Goal: Communication & Community: Participate in discussion

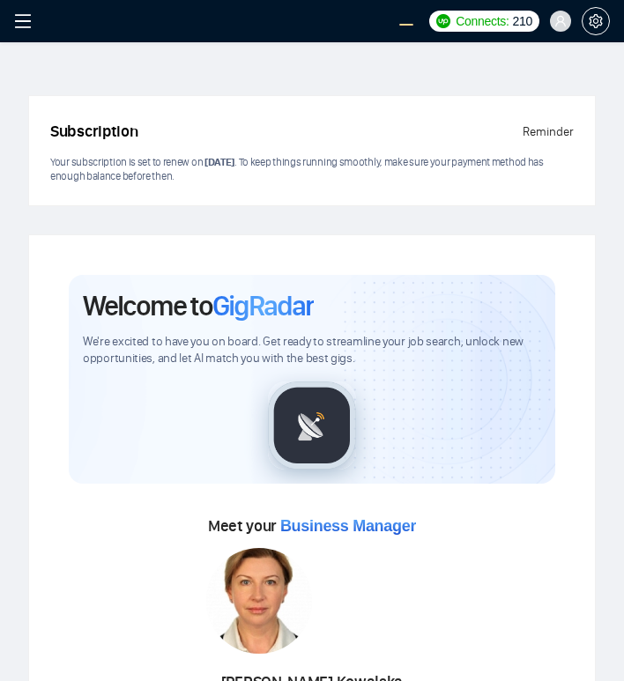
click at [23, 22] on icon "menu" at bounding box center [23, 21] width 18 height 18
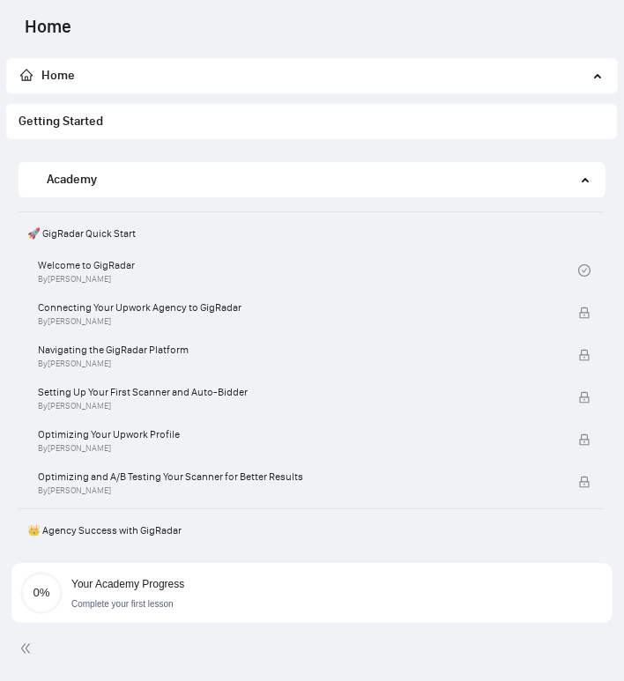
click at [235, 83] on span "Home" at bounding box center [304, 75] width 568 height 35
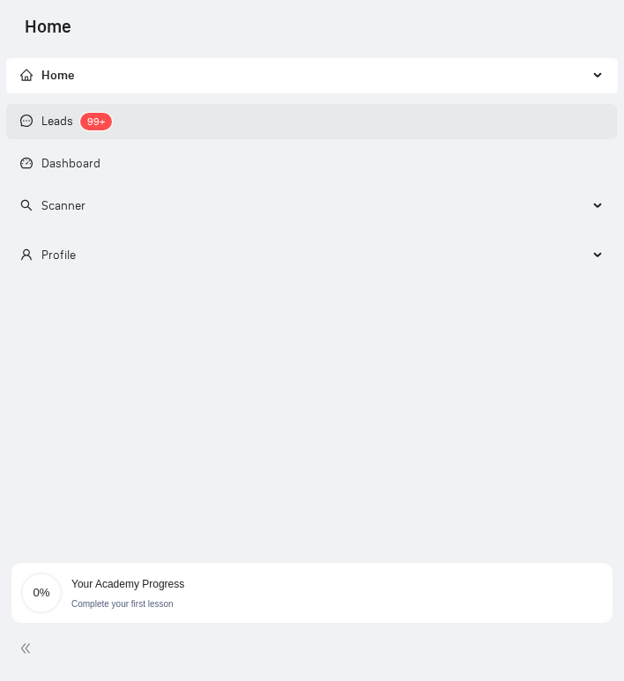
click at [112, 129] on link "Leads 99+" at bounding box center [66, 121] width 92 height 15
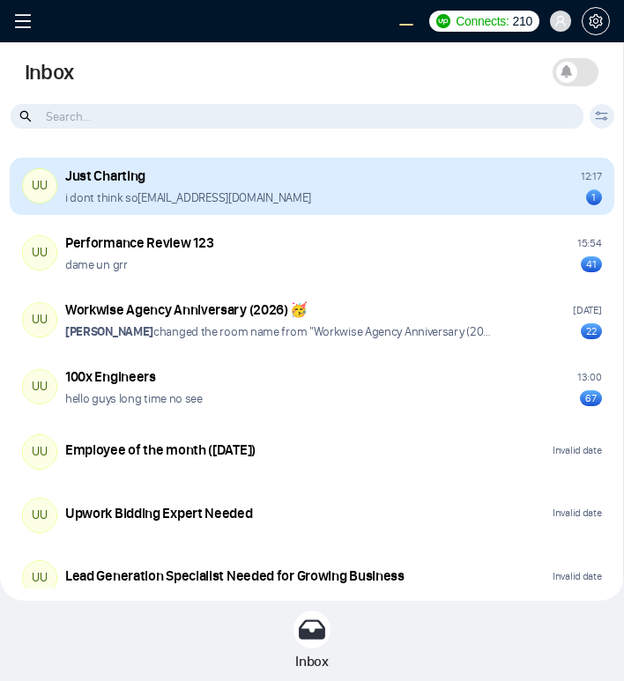
click at [342, 186] on div "Just Charting 12:17 i dont think so frnamlas@proton.me 1" at bounding box center [333, 187] width 537 height 40
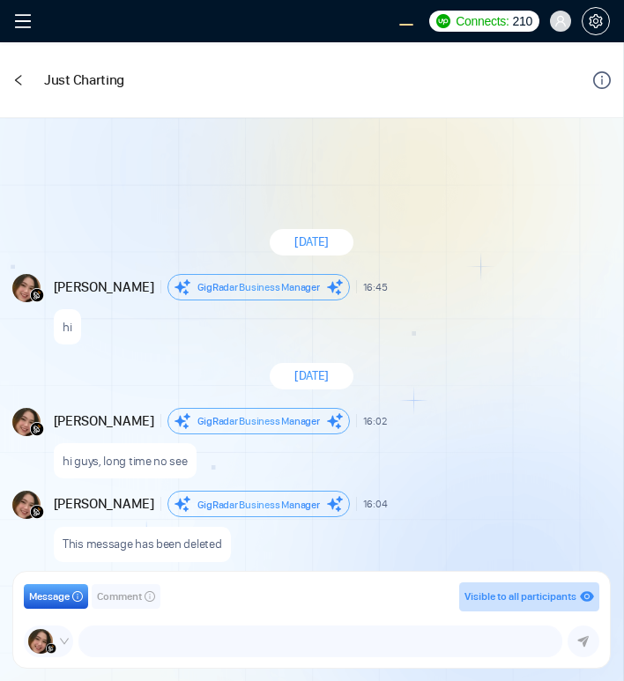
scroll to position [1614, 0]
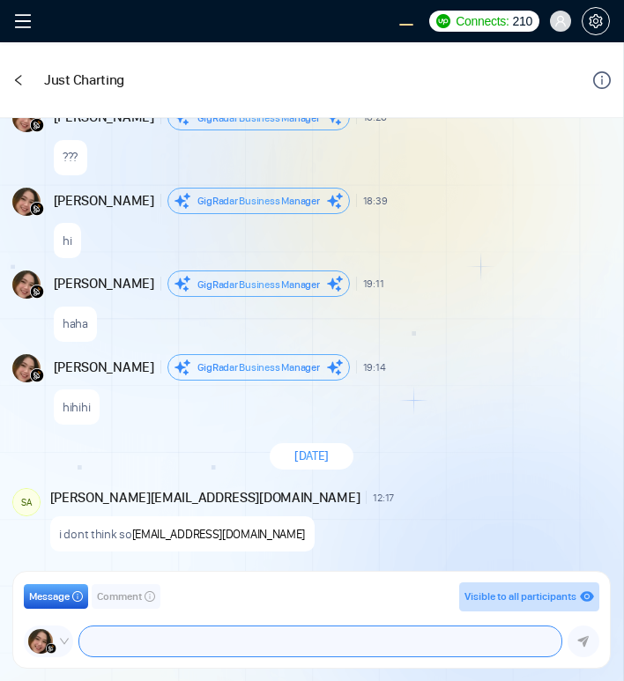
click at [135, 639] on textarea at bounding box center [320, 642] width 482 height 30
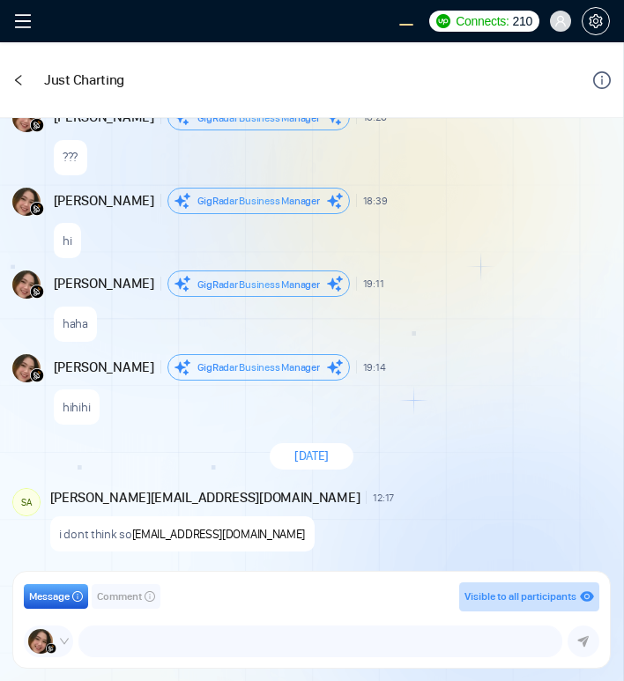
click at [107, 598] on span "Comment" at bounding box center [119, 597] width 45 height 17
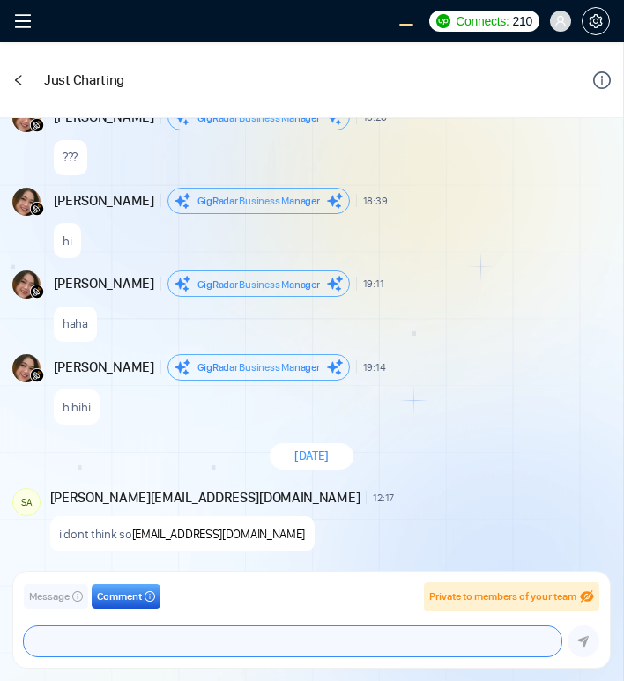
click at [163, 653] on textarea at bounding box center [293, 642] width 538 height 30
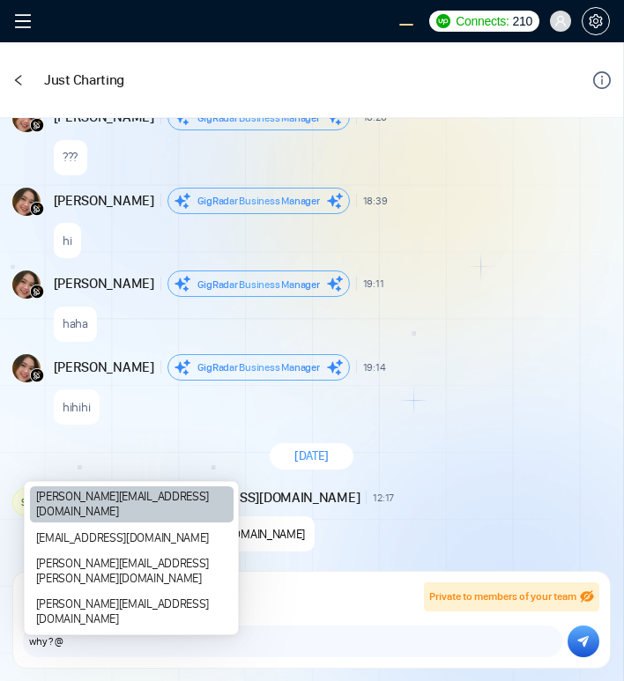
click at [111, 523] on div "[PERSON_NAME][EMAIL_ADDRESS][DOMAIN_NAME]" at bounding box center [132, 505] width 204 height 36
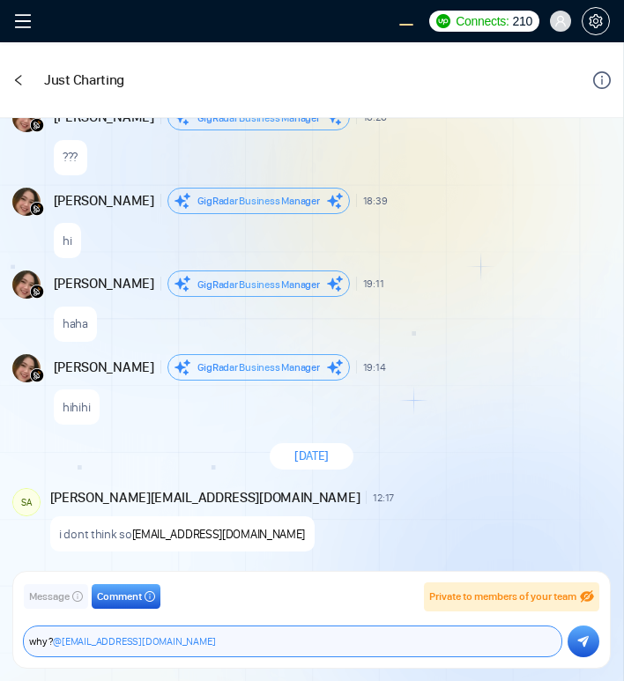
click at [49, 640] on textarea "why ? @salman.fatih@gigradar.io" at bounding box center [293, 642] width 538 height 30
type textarea "why not ? @salman.fatih@gigradar.io"
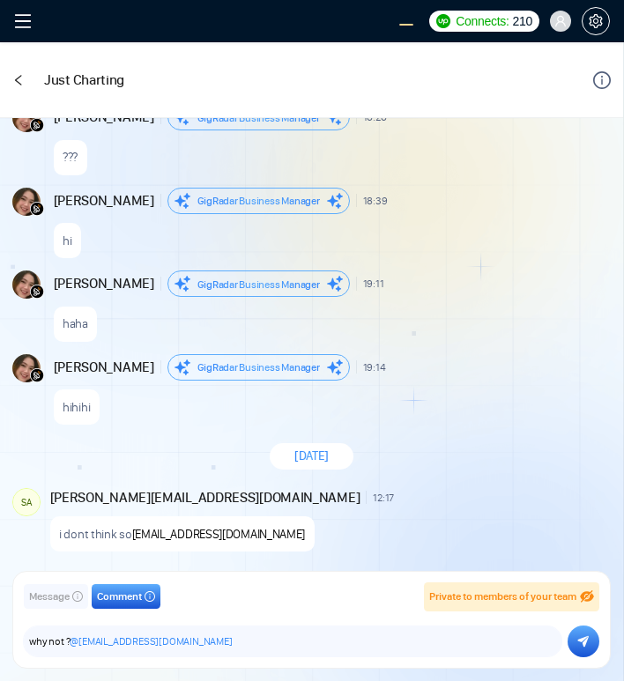
click at [582, 639] on icon "submit" at bounding box center [583, 641] width 11 height 11
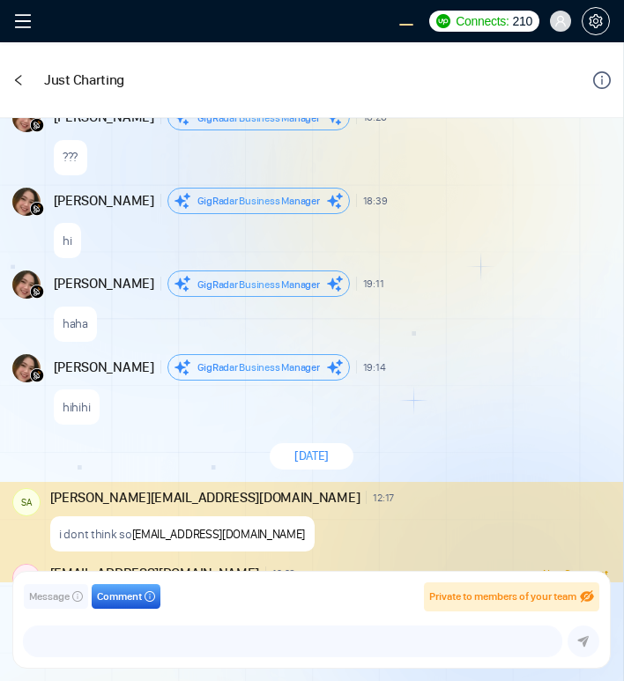
scroll to position [1690, 0]
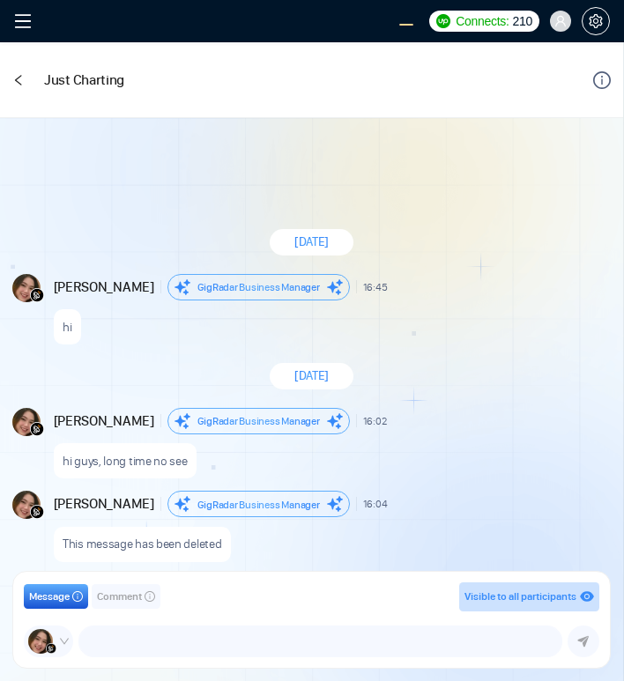
scroll to position [1614, 0]
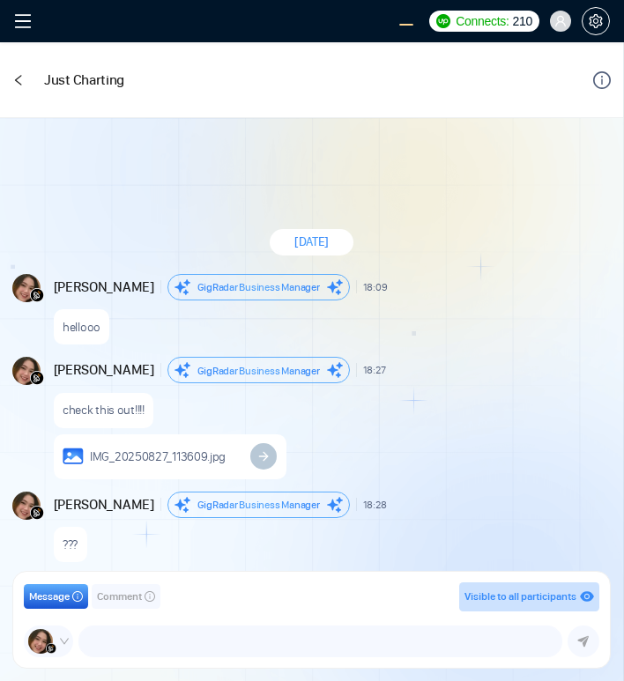
scroll to position [1407, 0]
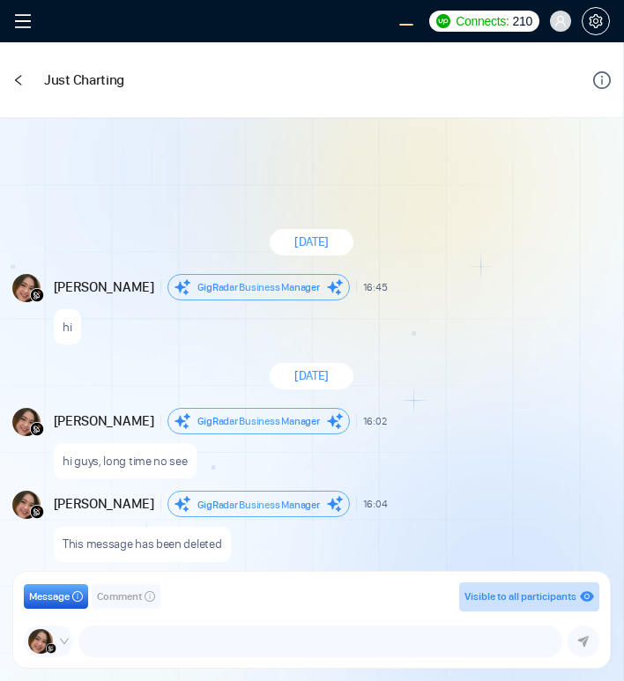
scroll to position [1614, 0]
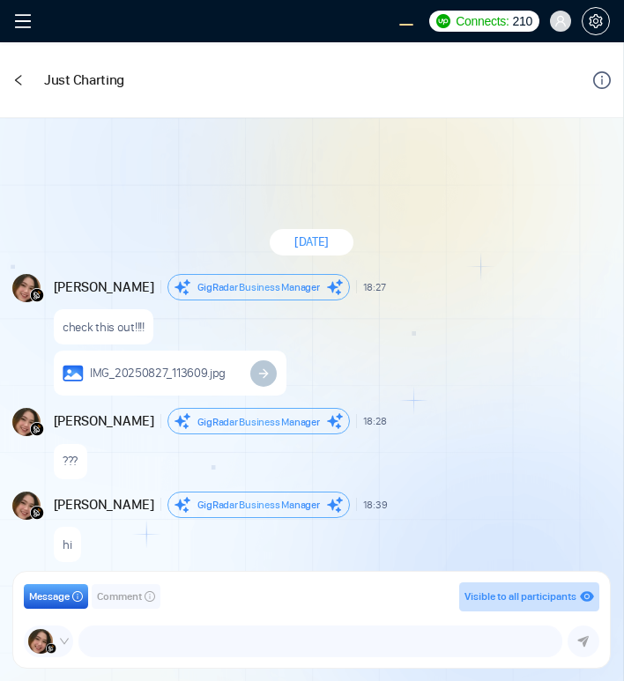
scroll to position [1400, 0]
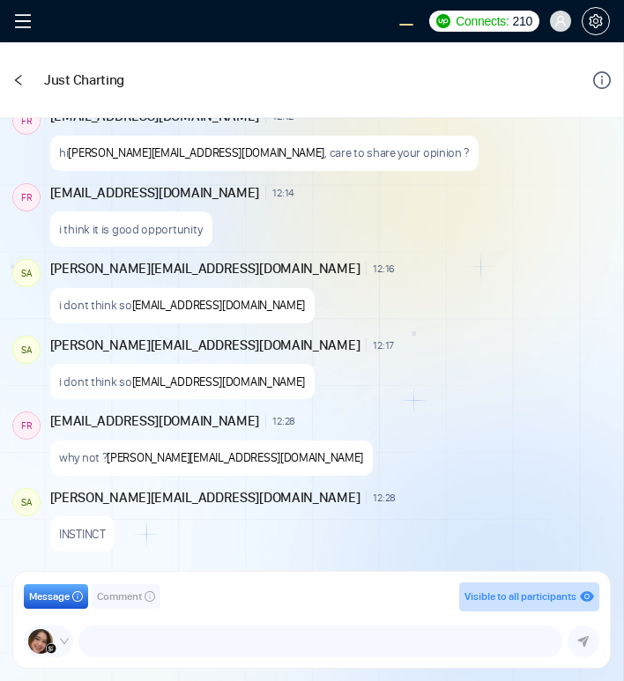
click at [136, 604] on span "Comment" at bounding box center [119, 597] width 45 height 17
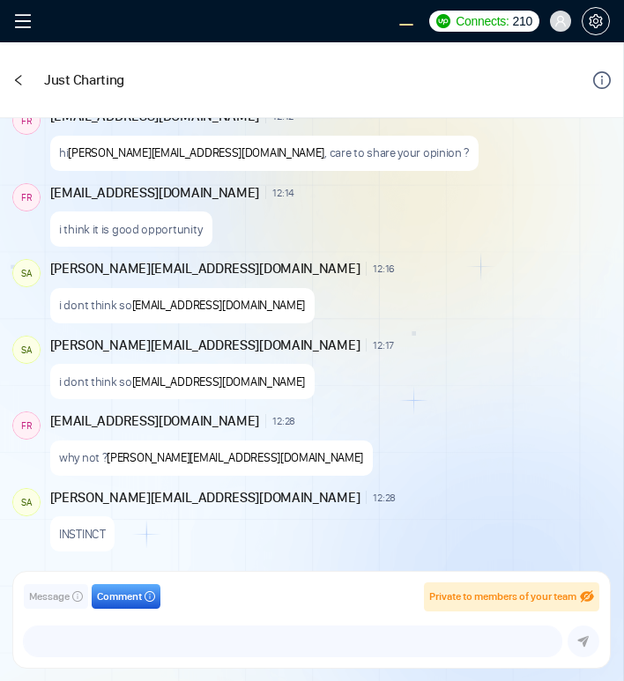
click at [136, 604] on span "Comment" at bounding box center [119, 597] width 45 height 17
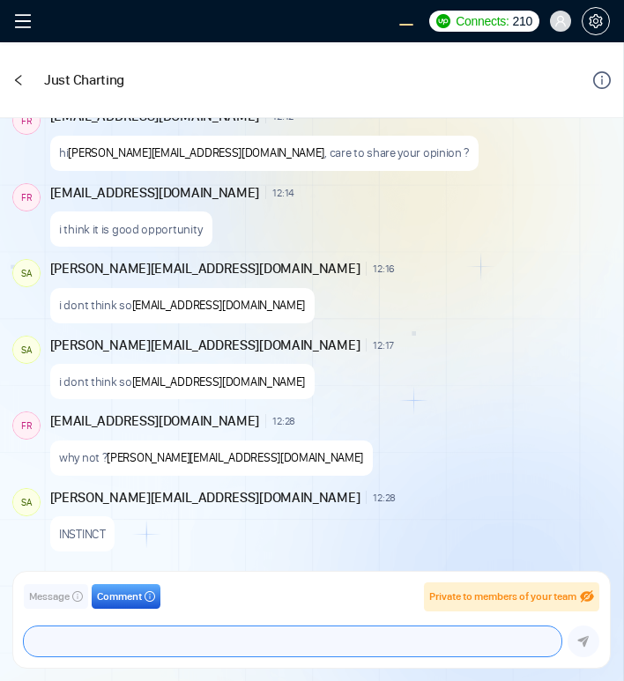
click at [135, 645] on textarea at bounding box center [293, 642] width 538 height 30
type textarea "got it"
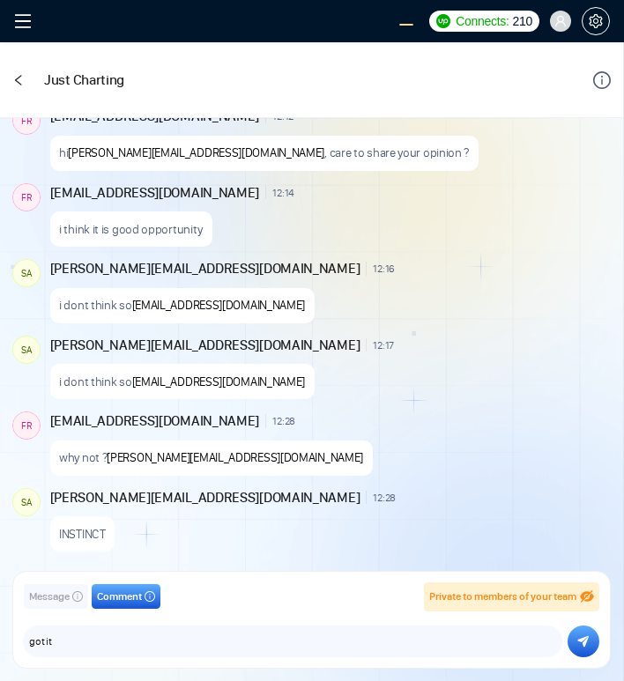
click at [571, 635] on button "submit" at bounding box center [584, 642] width 32 height 32
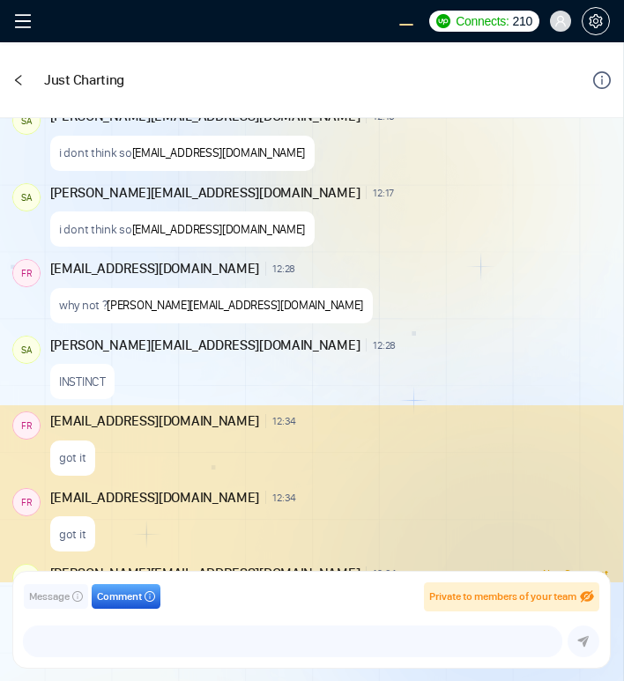
scroll to position [1628, 0]
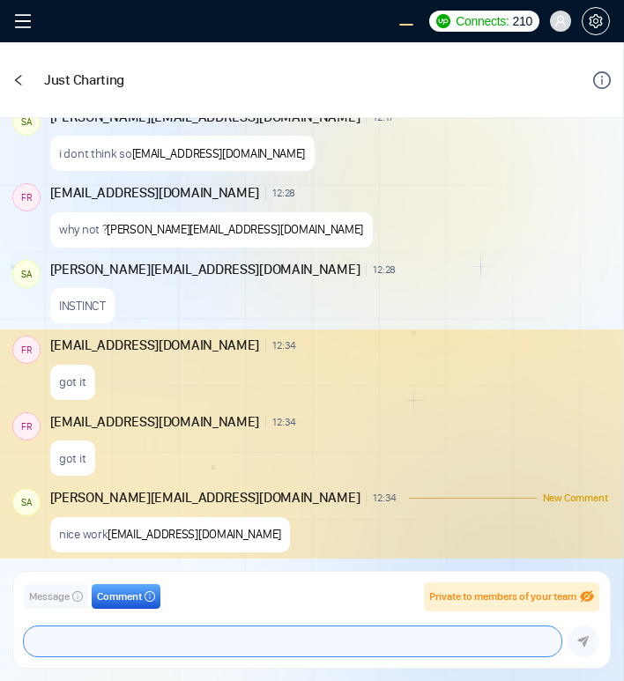
click at [70, 636] on textarea at bounding box center [293, 642] width 538 height 30
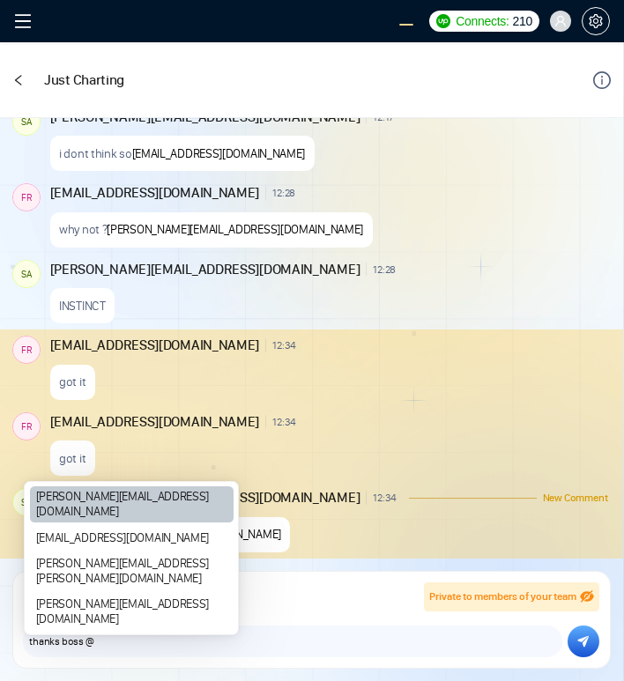
click at [90, 523] on div "[PERSON_NAME][EMAIL_ADDRESS][DOMAIN_NAME]" at bounding box center [132, 505] width 204 height 36
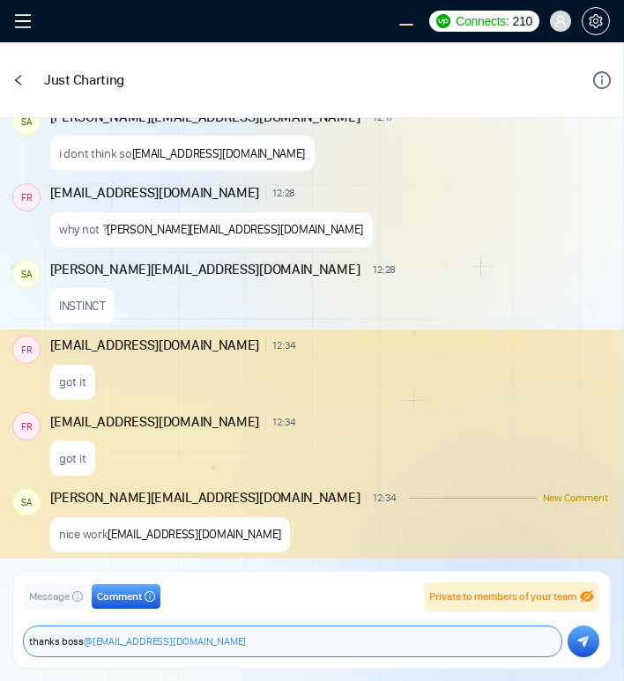
click at [234, 642] on textarea "thanks boss @salman.fatih@gigradar.io" at bounding box center [293, 642] width 538 height 30
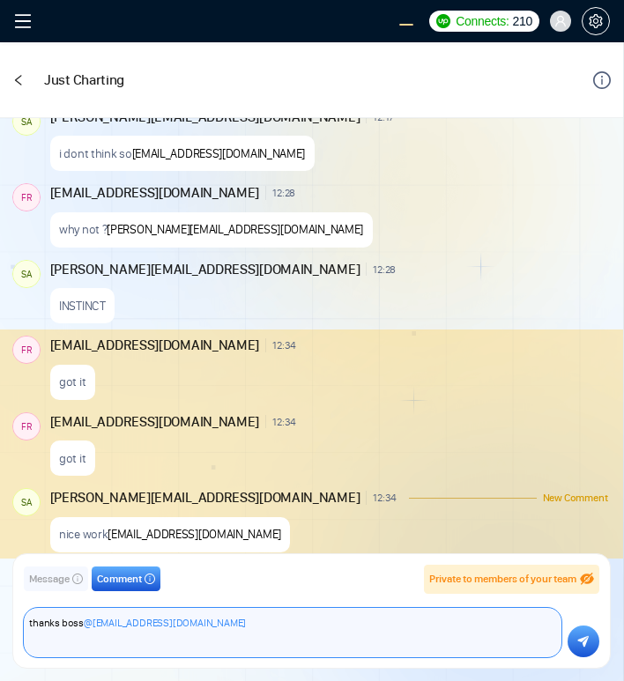
type textarea "thanks boss @salman.fatih@gigradar.io"
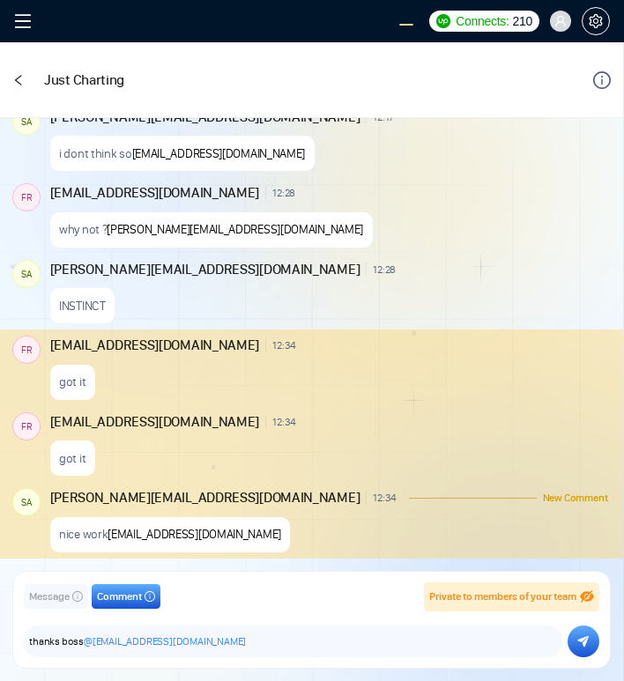
click at [575, 636] on button "submit" at bounding box center [584, 642] width 32 height 32
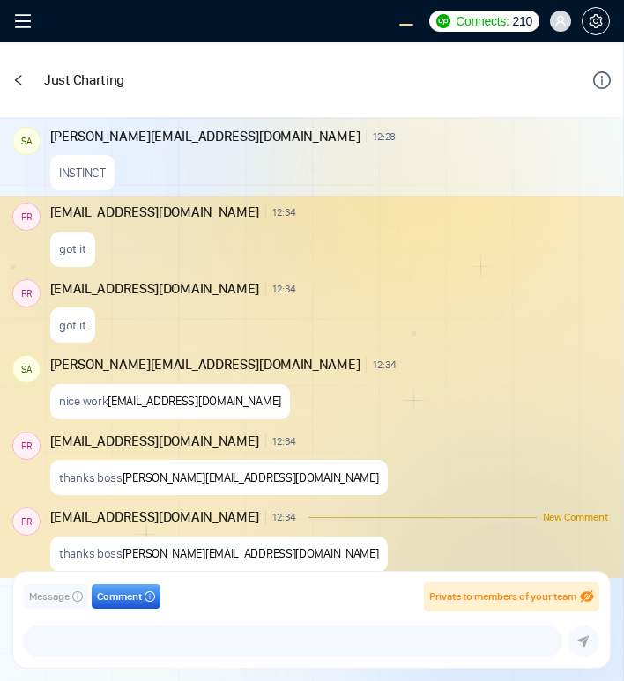
scroll to position [1781, 0]
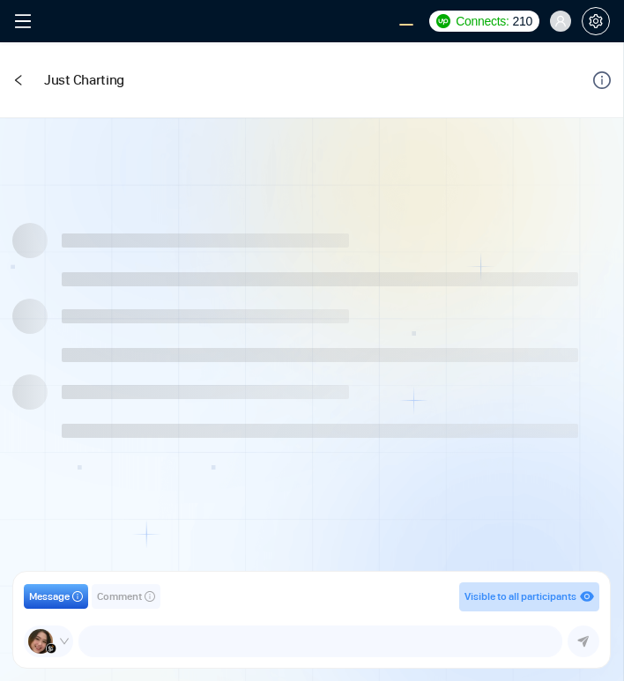
scroll to position [1328, 0]
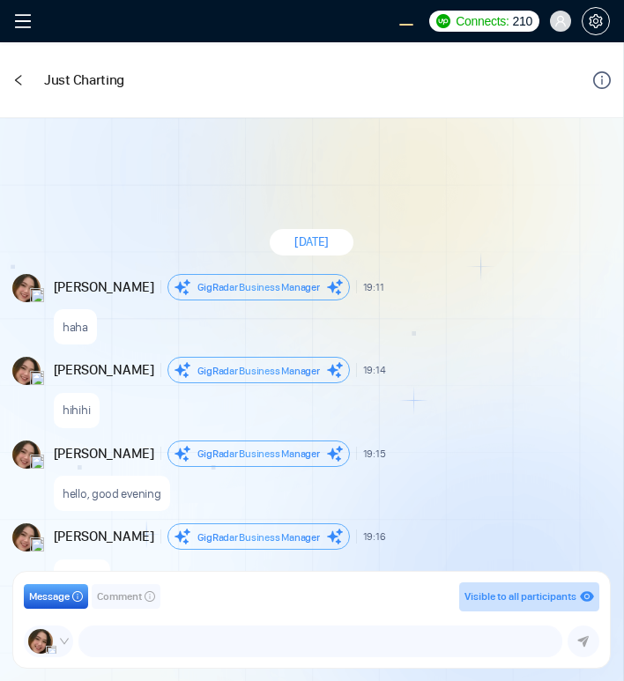
scroll to position [1328, 0]
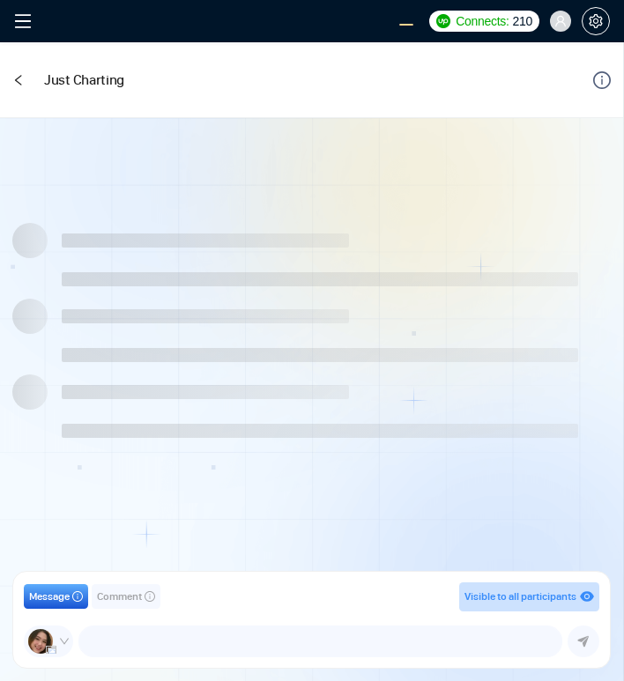
scroll to position [1328, 0]
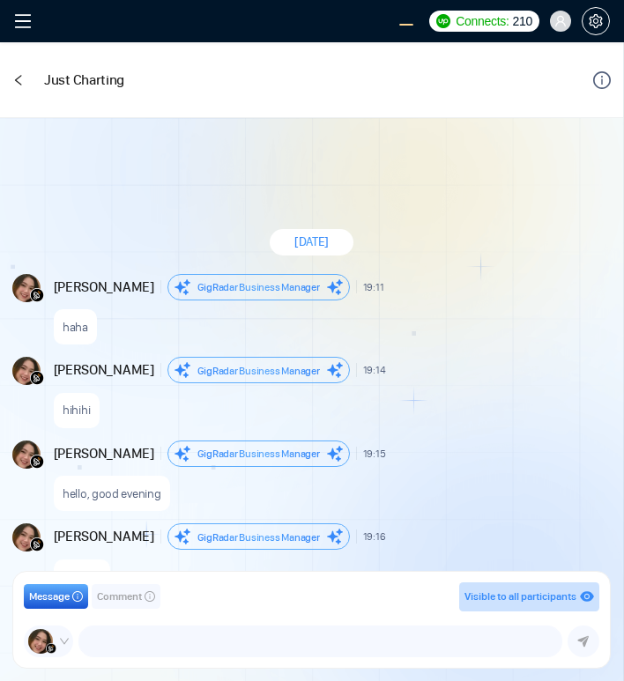
scroll to position [1328, 0]
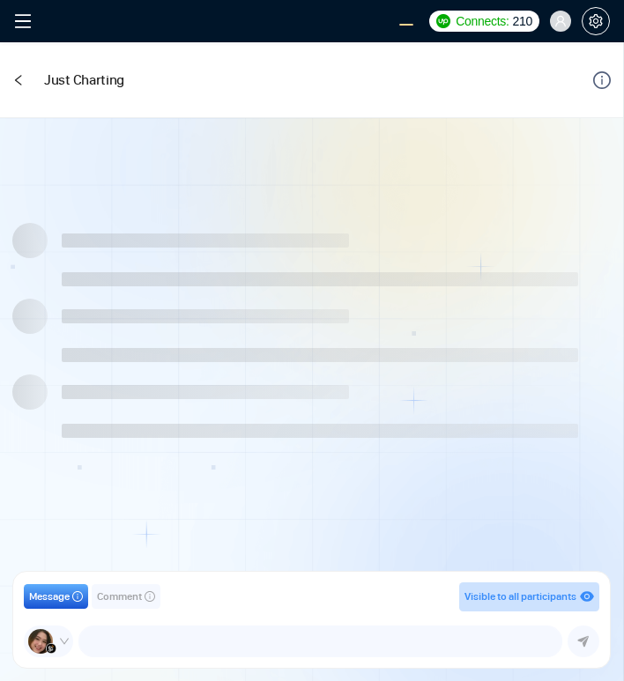
scroll to position [1328, 0]
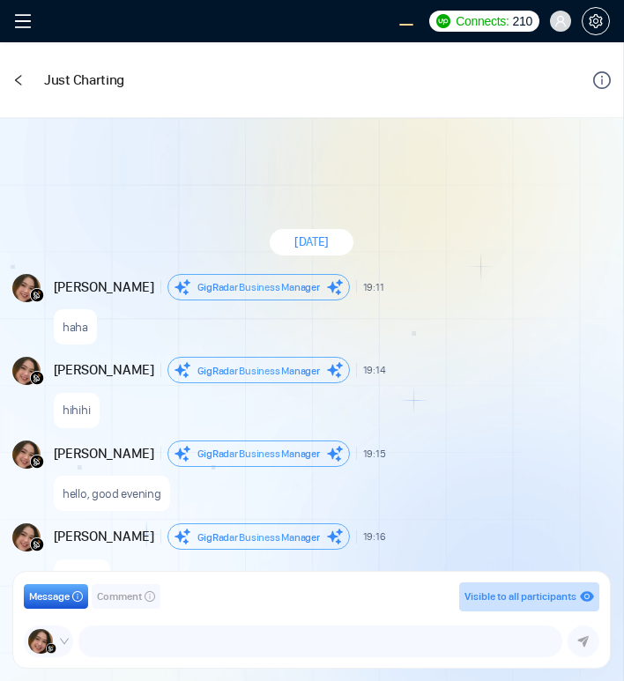
scroll to position [1328, 0]
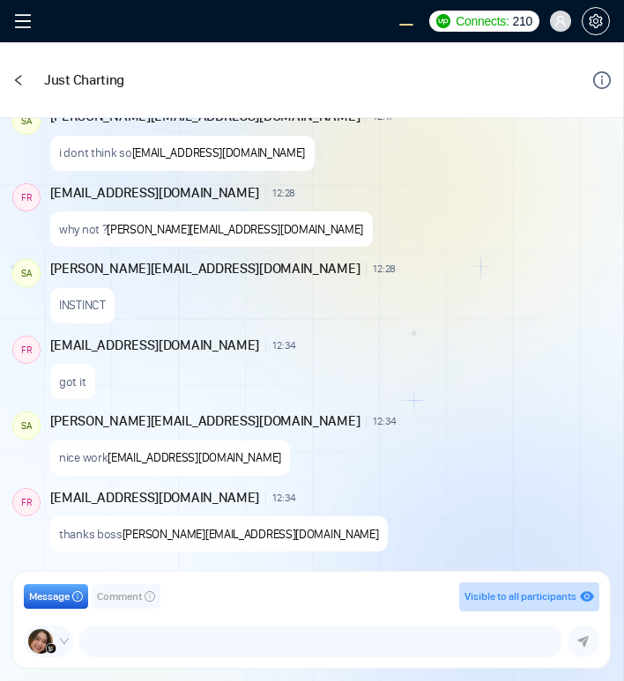
click at [401, 286] on div "INSTINCT" at bounding box center [329, 301] width 558 height 45
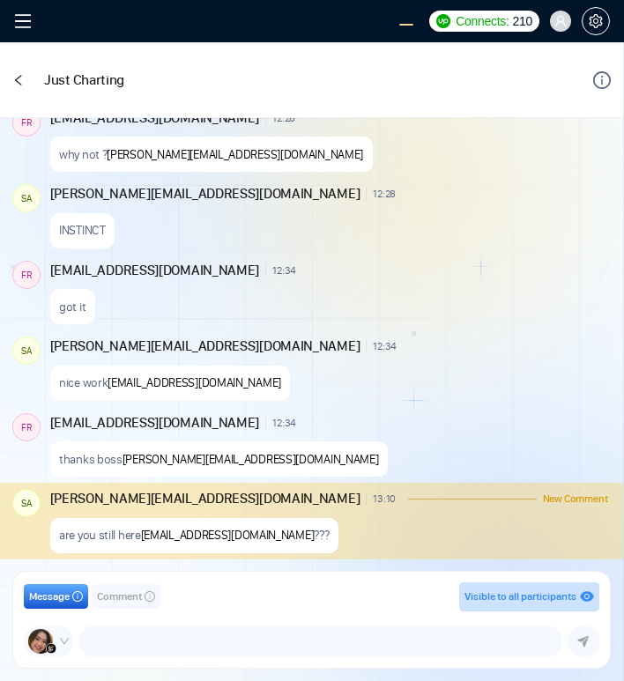
scroll to position [1403, 0]
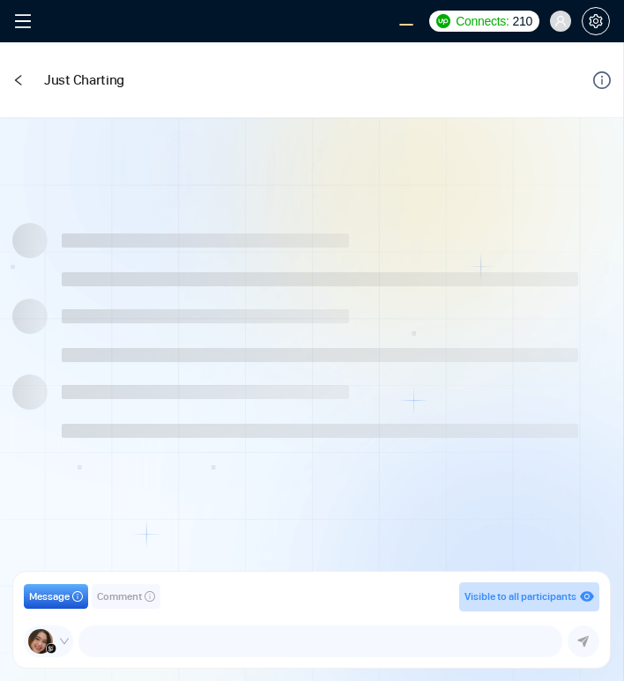
scroll to position [1321, 0]
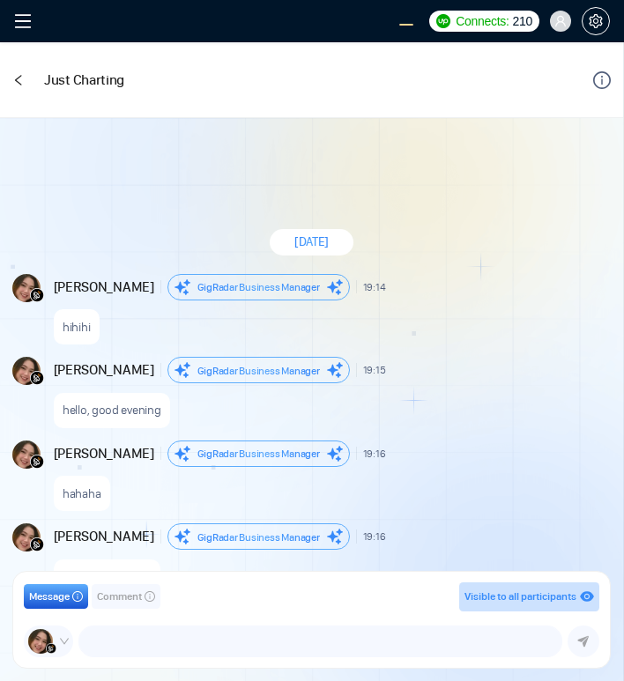
scroll to position [1321, 0]
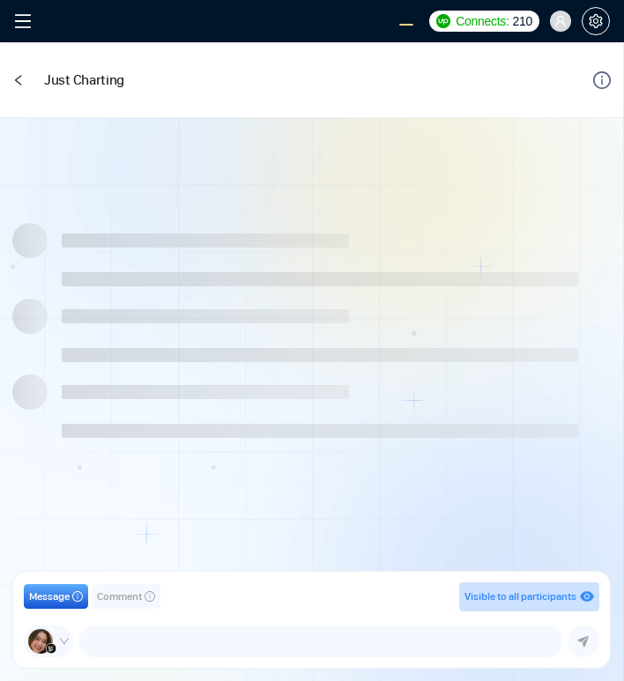
scroll to position [1436, 0]
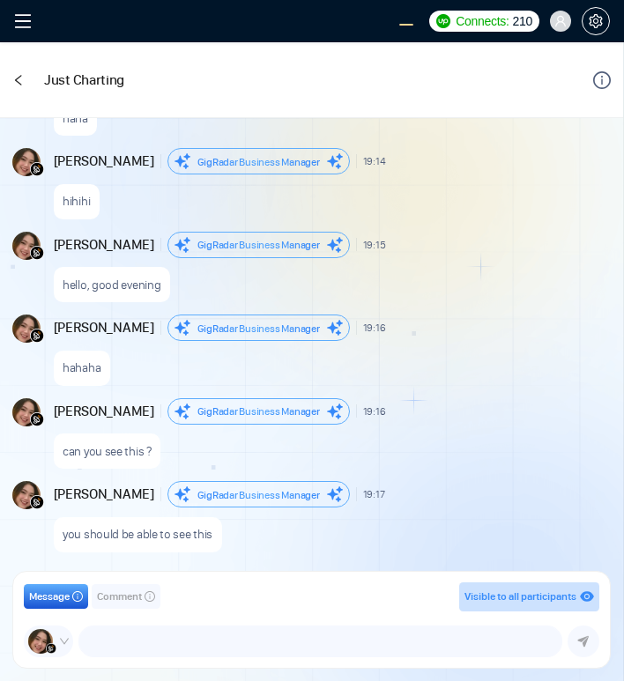
click at [401, 278] on div "hello, good evening" at bounding box center [331, 280] width 554 height 45
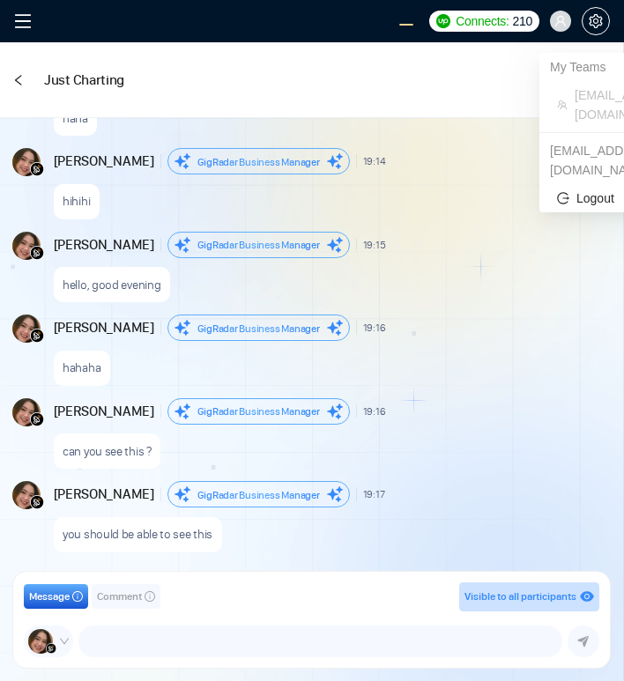
click at [560, 17] on icon "user" at bounding box center [560, 21] width 12 height 12
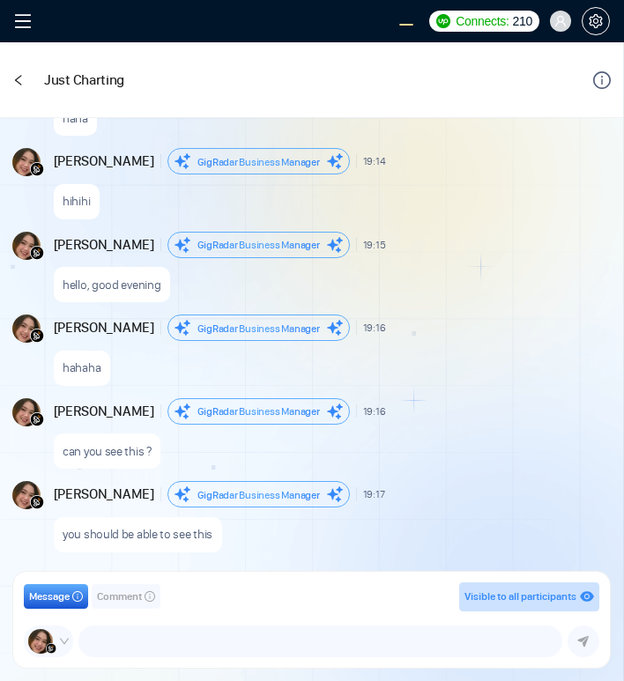
click at [447, 495] on div "New Message" at bounding box center [503, 494] width 211 height 11
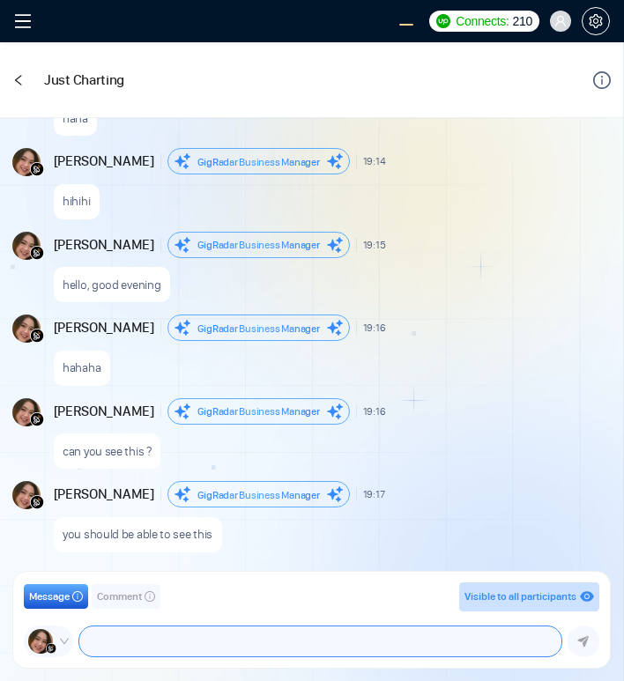
click at [285, 642] on textarea at bounding box center [320, 642] width 482 height 30
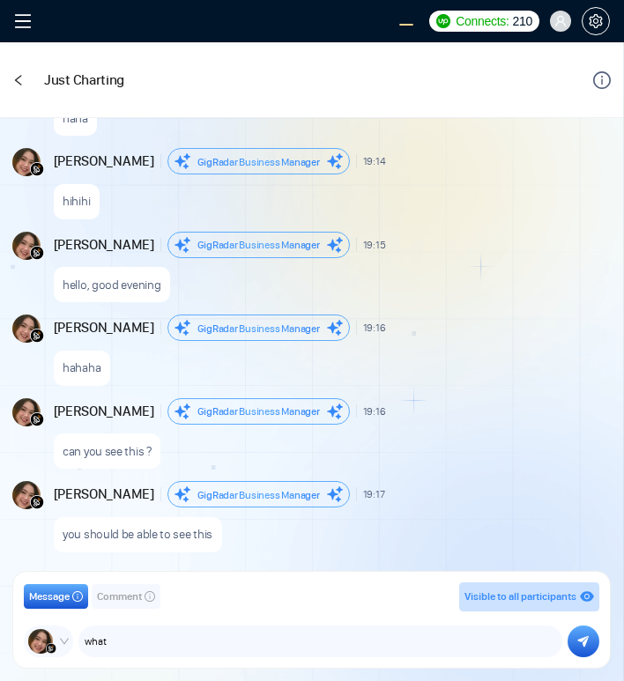
click at [118, 599] on span "Comment" at bounding box center [119, 597] width 45 height 17
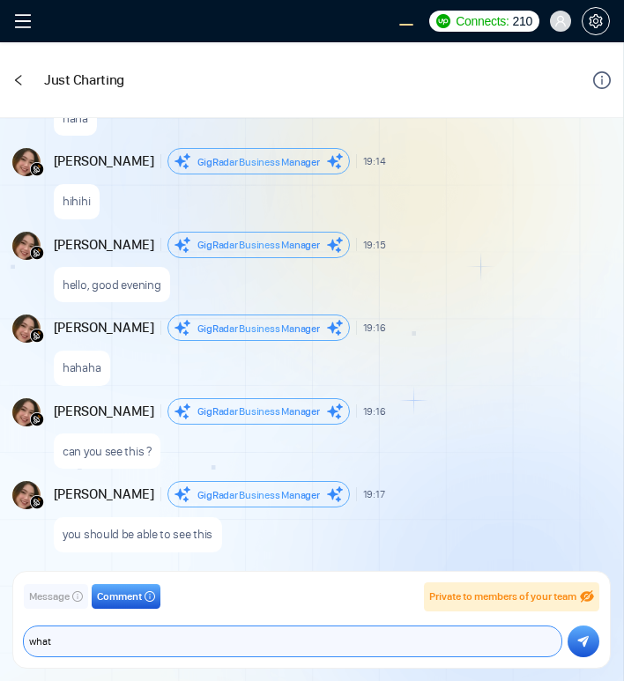
click at [160, 637] on textarea "what" at bounding box center [293, 642] width 538 height 30
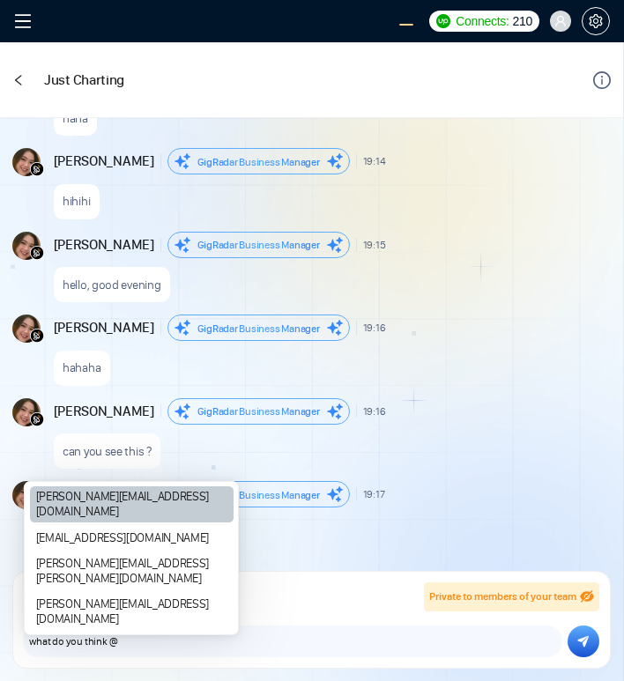
click at [130, 523] on div "[PERSON_NAME][EMAIL_ADDRESS][DOMAIN_NAME]" at bounding box center [132, 505] width 204 height 36
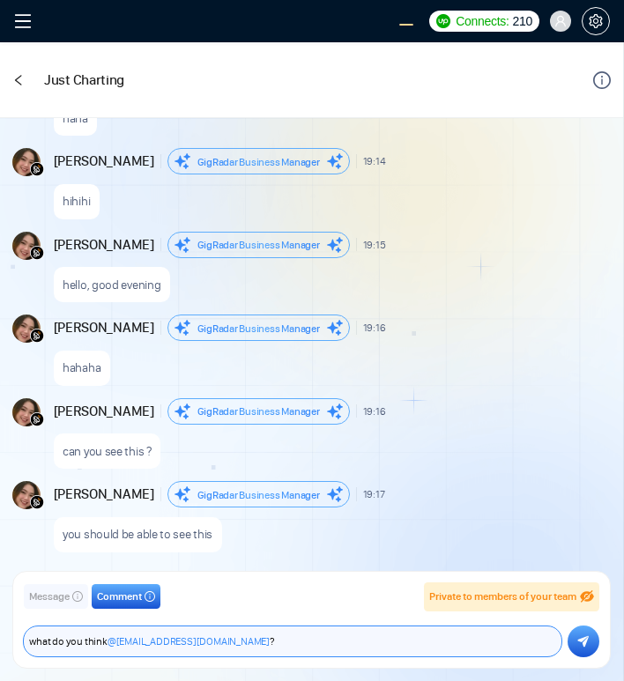
type textarea "what do you think @salman.fatih@gigradar.io ?"
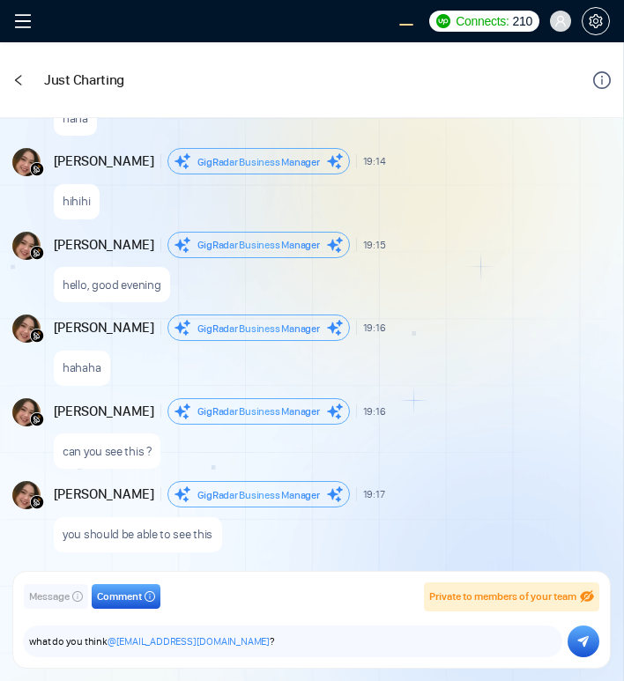
click at [592, 640] on button "submit" at bounding box center [584, 642] width 32 height 32
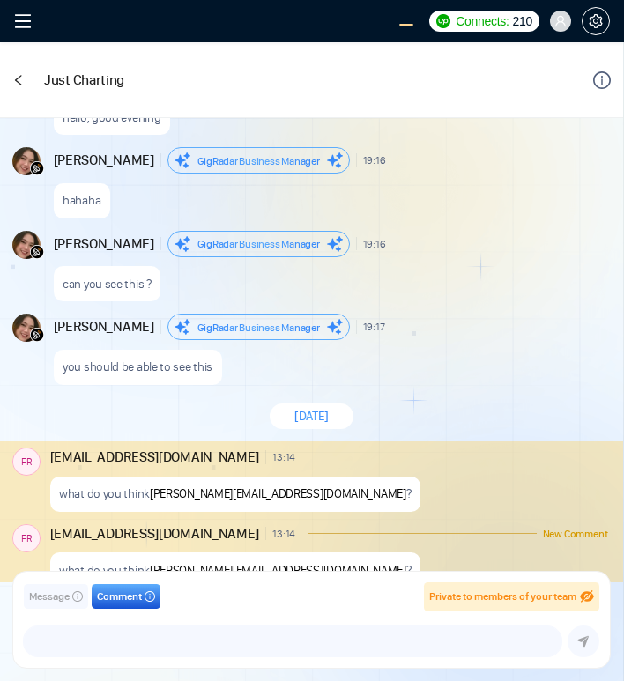
scroll to position [1640, 0]
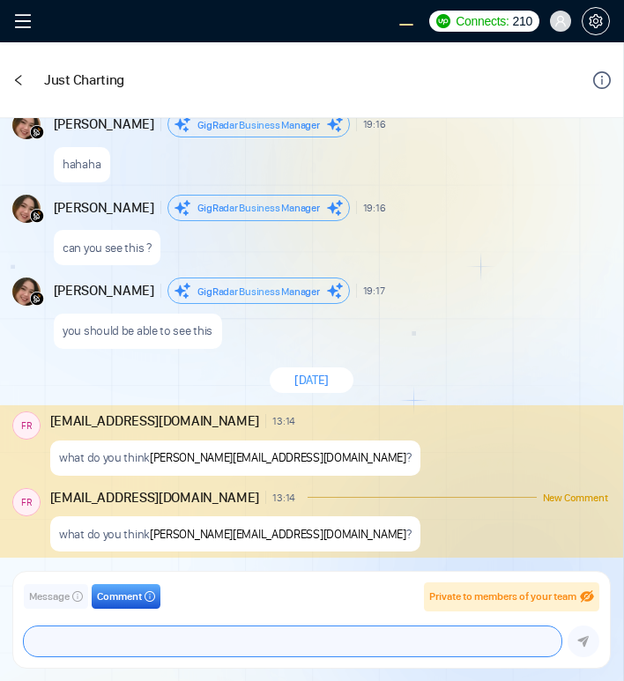
click at [174, 643] on textarea at bounding box center [293, 642] width 538 height 30
type textarea "what do you think ???"
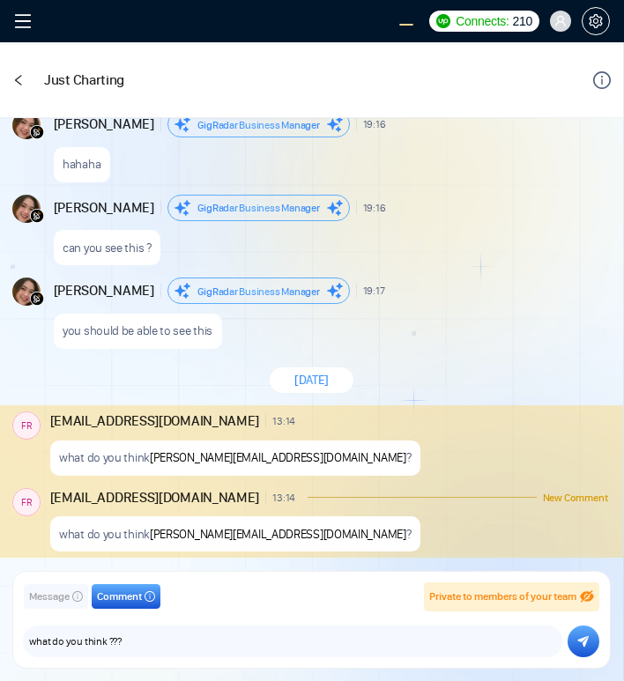
click at [569, 636] on button "submit" at bounding box center [584, 642] width 32 height 32
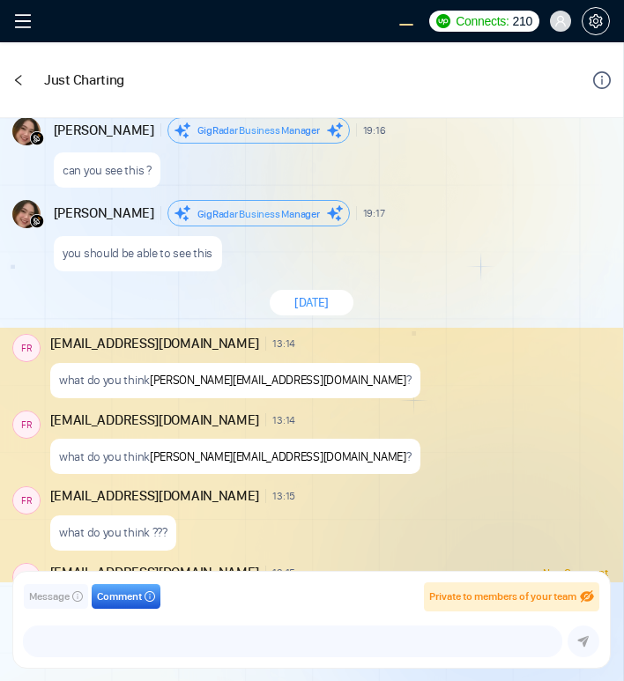
scroll to position [1792, 0]
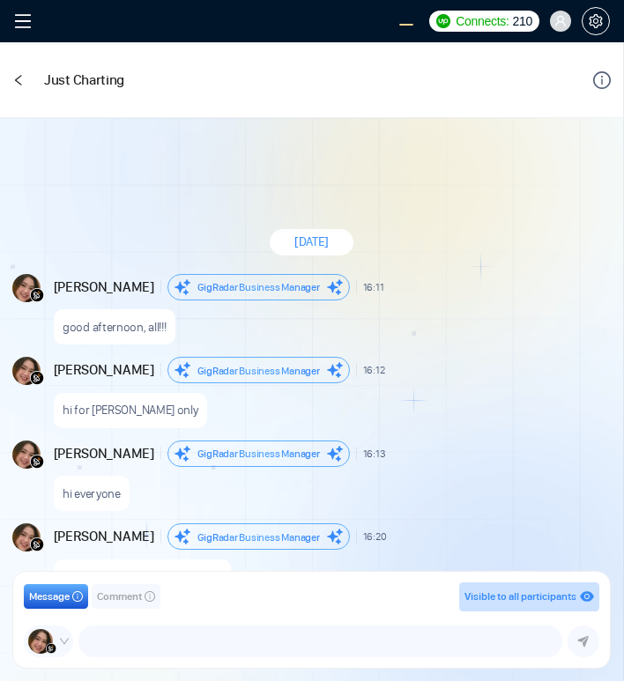
scroll to position [1473, 0]
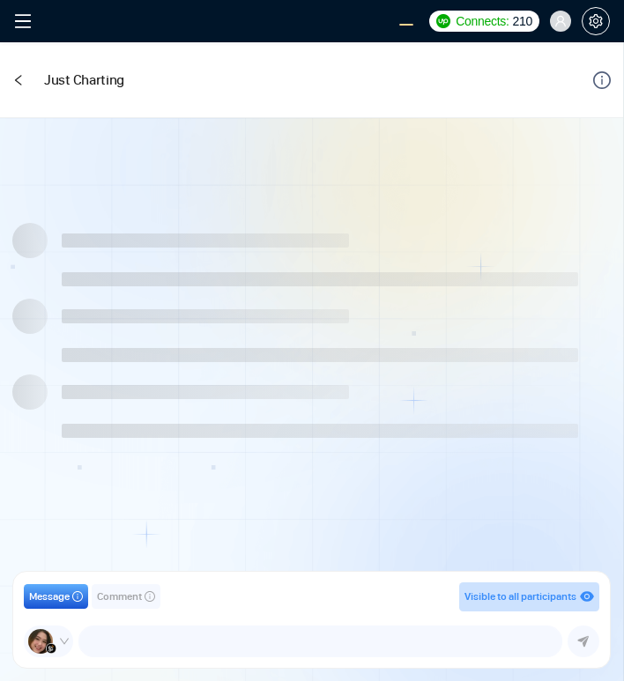
scroll to position [1473, 0]
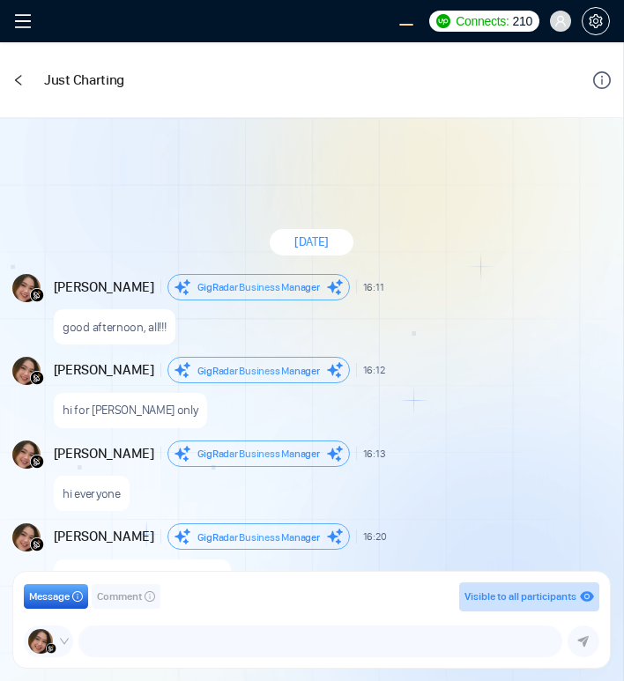
scroll to position [1473, 0]
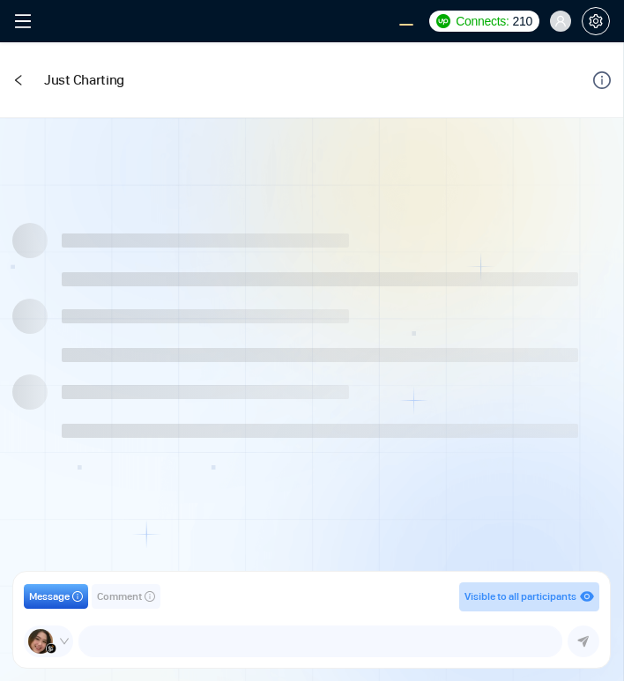
scroll to position [1473, 0]
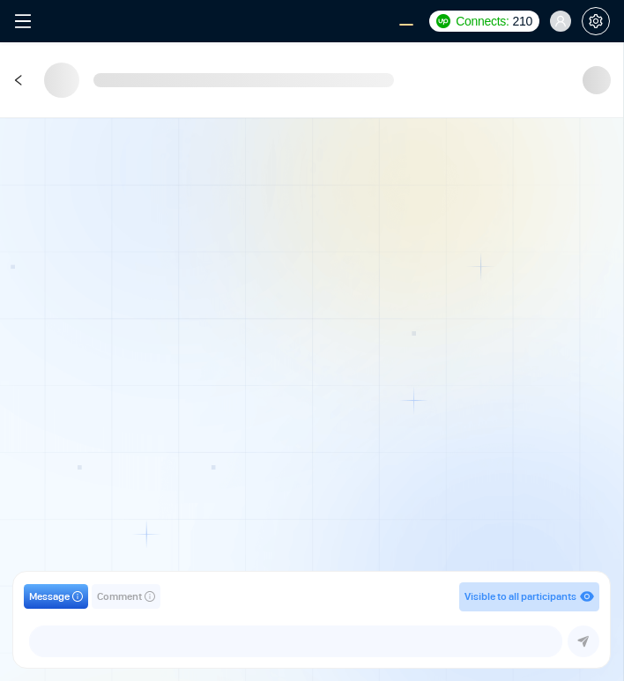
click at [252, 309] on div at bounding box center [311, 350] width 623 height 465
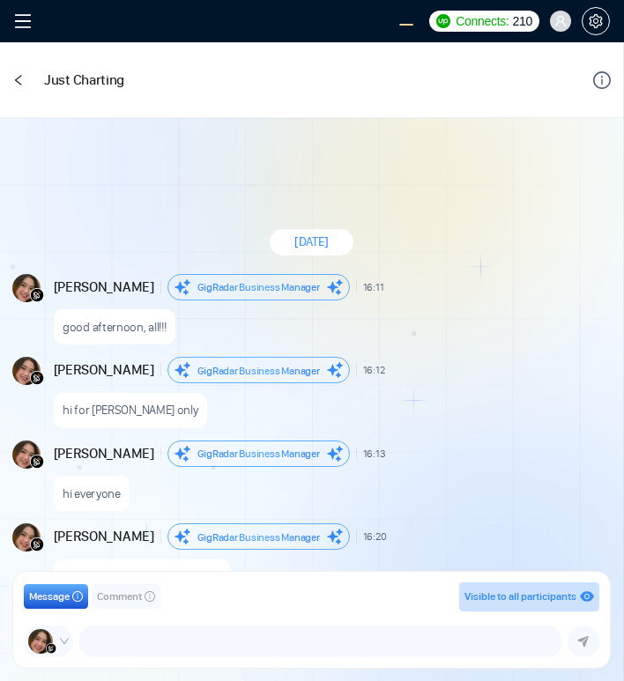
scroll to position [1473, 0]
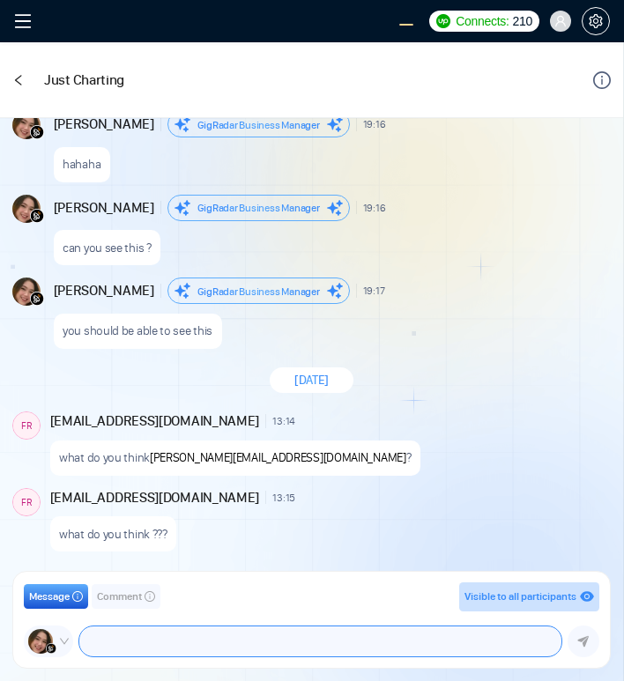
click at [170, 634] on textarea at bounding box center [320, 642] width 482 height 30
type textarea "boss ?"
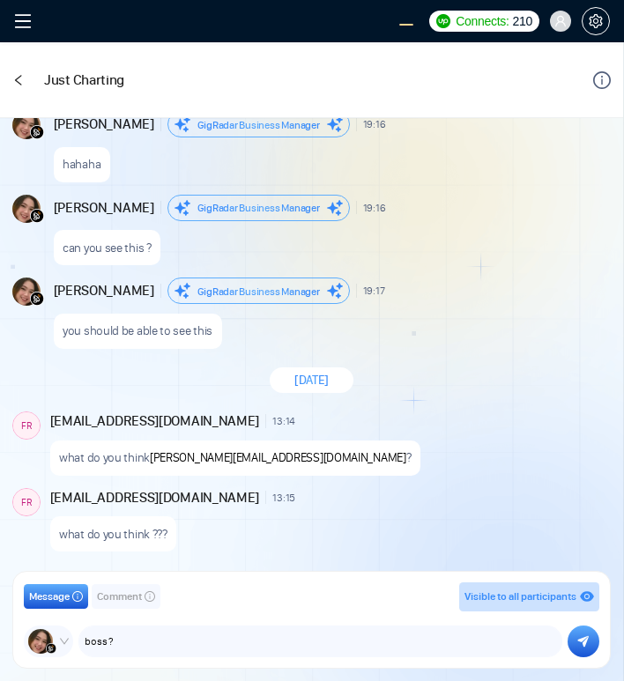
click at [142, 599] on span "Comment" at bounding box center [119, 597] width 45 height 17
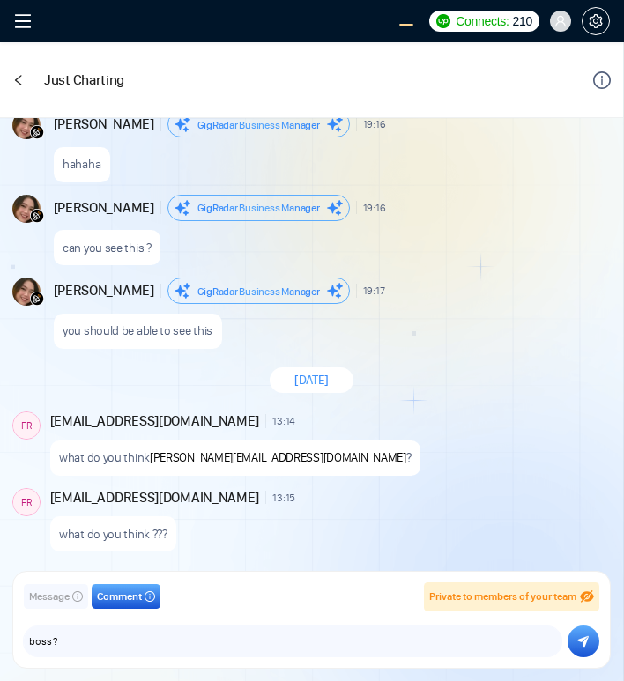
click at [597, 638] on button "submit" at bounding box center [584, 642] width 32 height 32
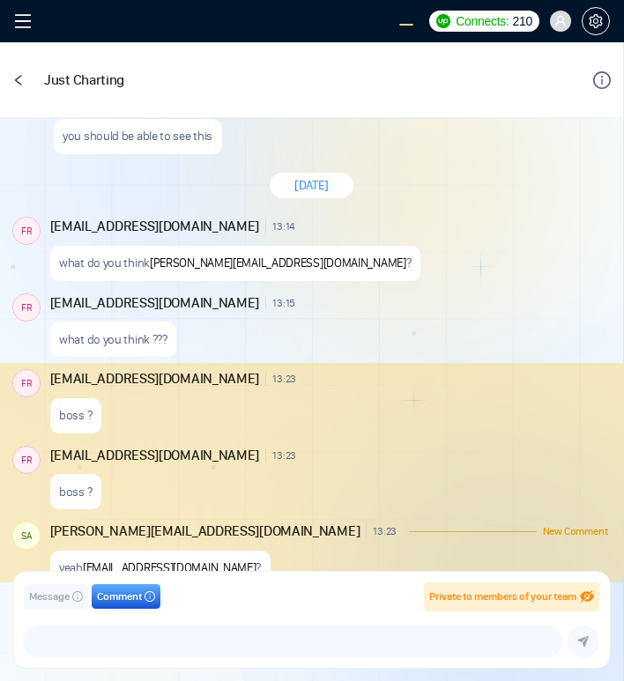
scroll to position [1701, 0]
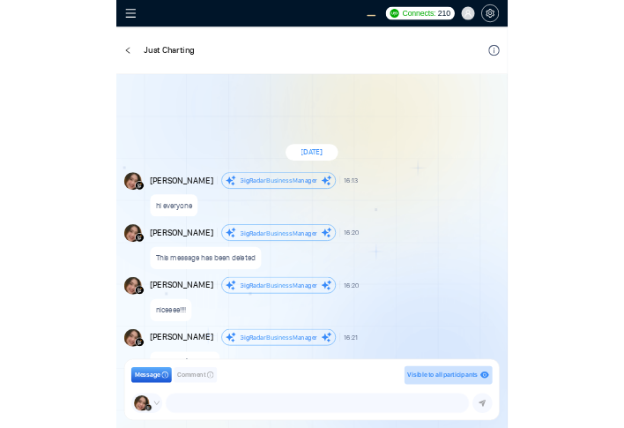
scroll to position [1459, 0]
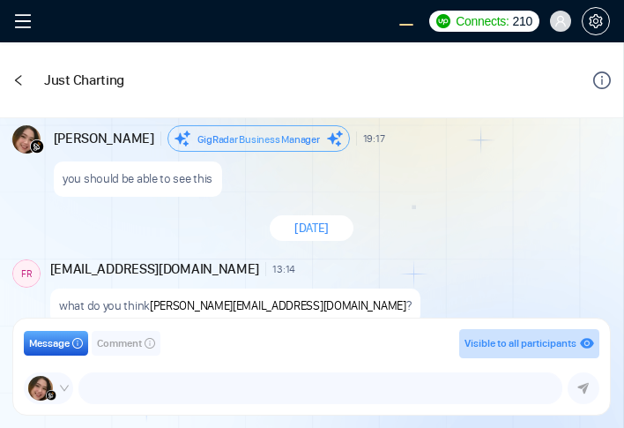
click at [431, 179] on div "you should be able to see this" at bounding box center [331, 174] width 554 height 45
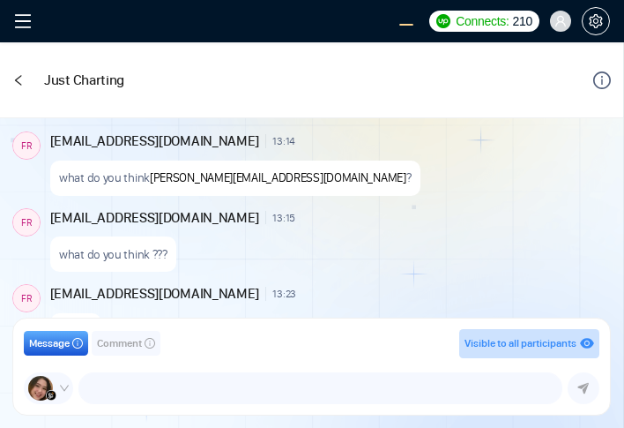
scroll to position [1713, 0]
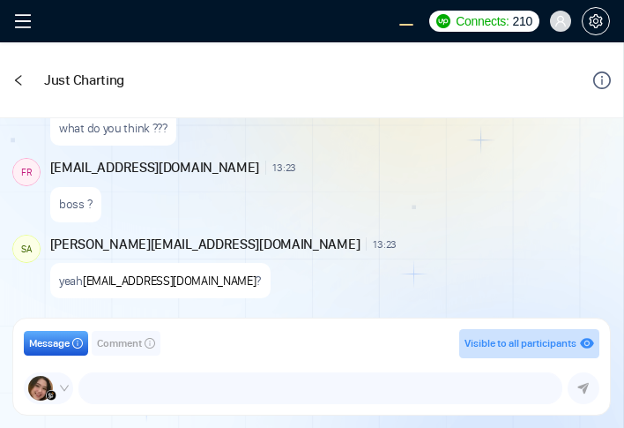
click at [123, 349] on span "Comment" at bounding box center [119, 343] width 45 height 17
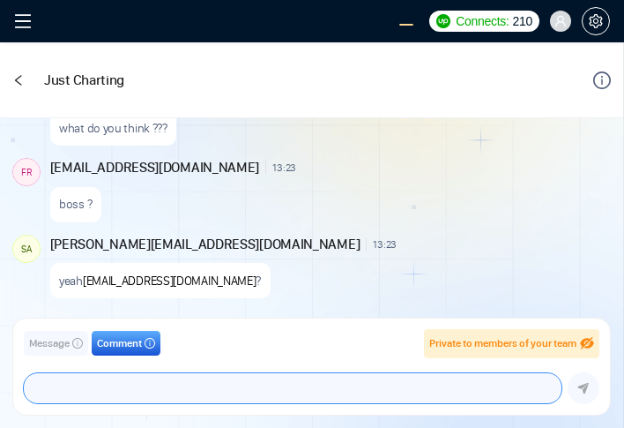
click at [170, 382] on textarea at bounding box center [293, 388] width 538 height 30
type textarea "heyyyy"
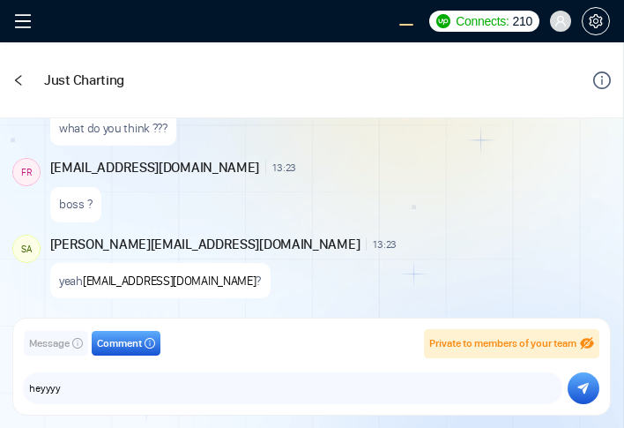
click at [582, 380] on button "submit" at bounding box center [584, 388] width 32 height 32
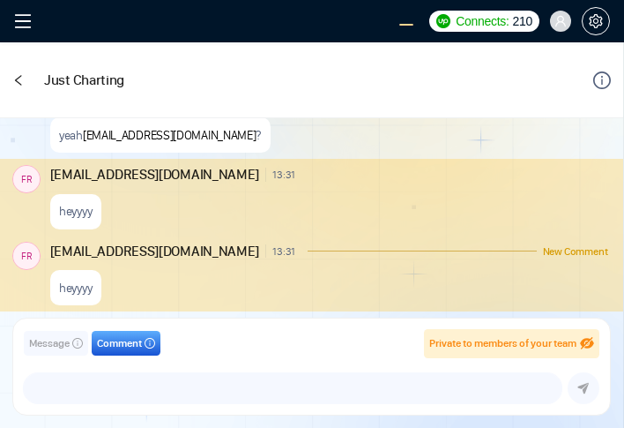
scroll to position [1865, 0]
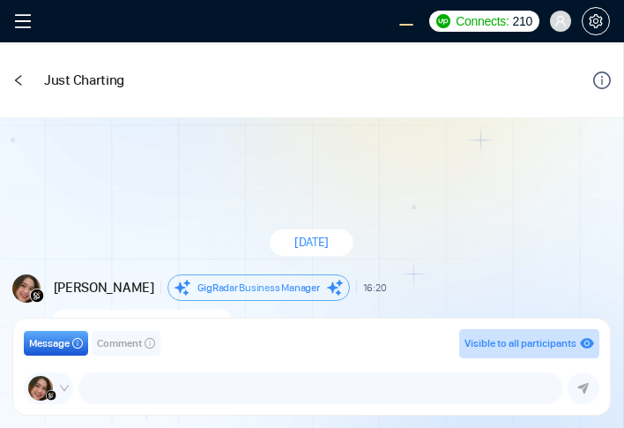
scroll to position [1706, 0]
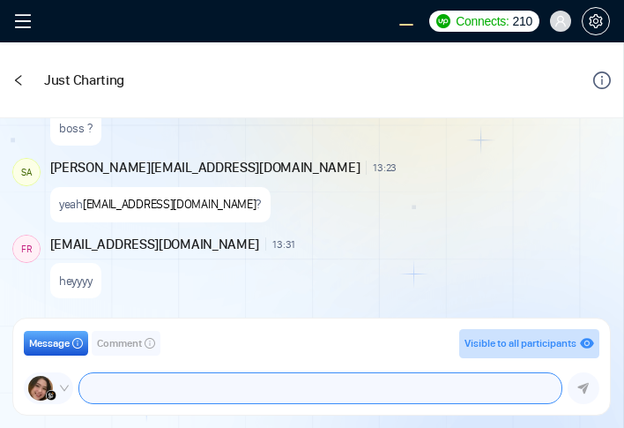
click at [130, 392] on textarea at bounding box center [320, 388] width 482 height 30
click at [223, 388] on textarea at bounding box center [320, 388] width 482 height 30
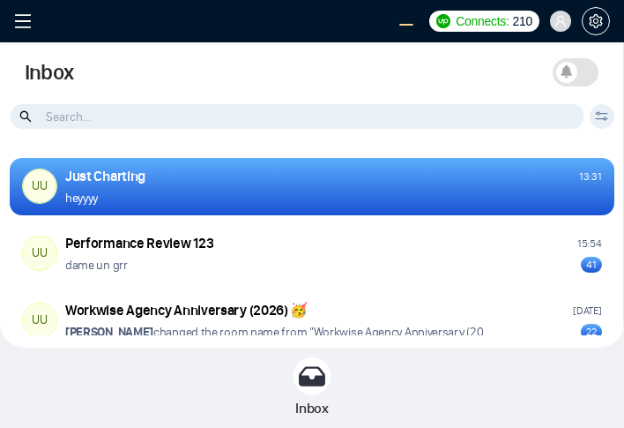
scroll to position [1706, 0]
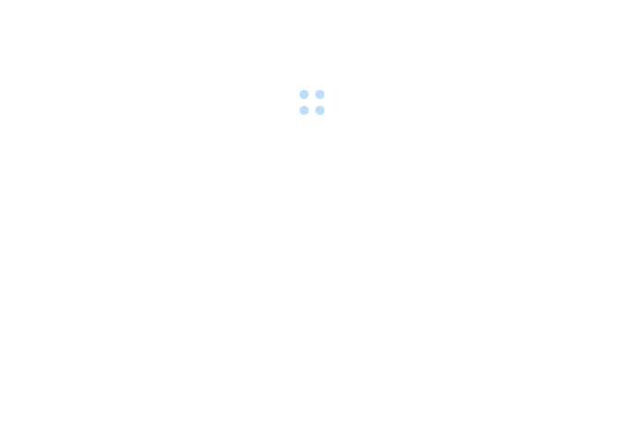
click at [351, 240] on div at bounding box center [312, 214] width 624 height 428
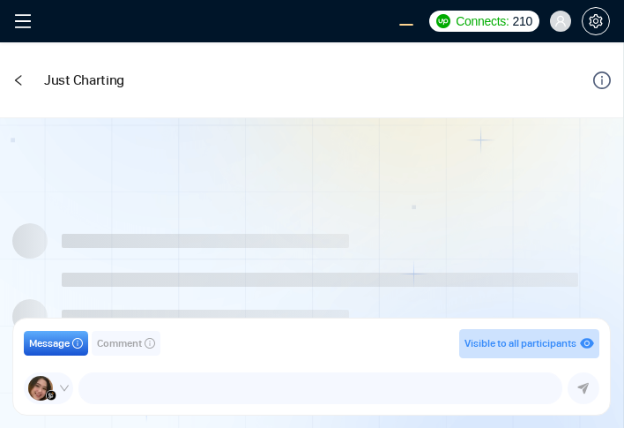
scroll to position [1706, 0]
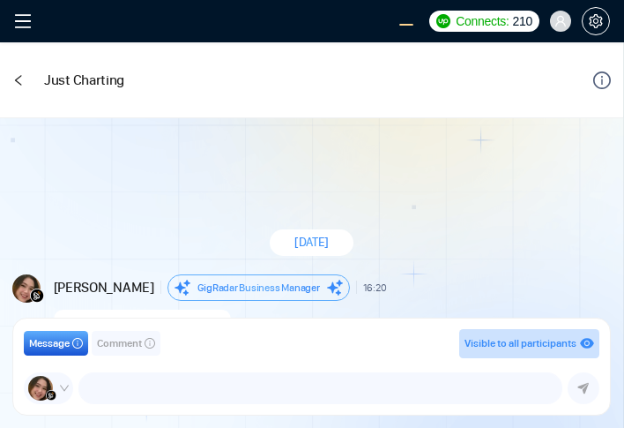
scroll to position [1706, 0]
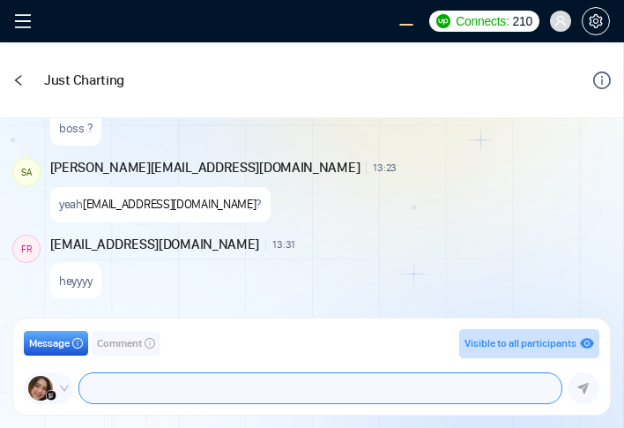
click at [171, 391] on textarea at bounding box center [320, 388] width 482 height 30
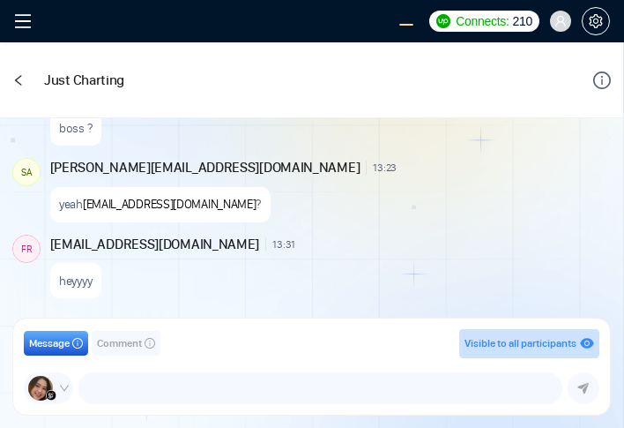
click at [131, 340] on span "Comment" at bounding box center [119, 343] width 45 height 17
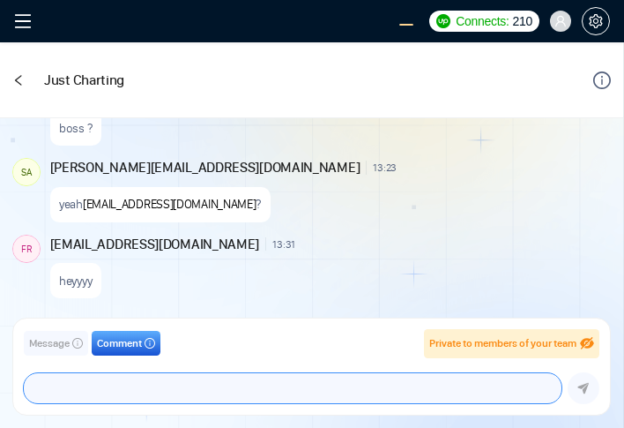
click at [150, 384] on textarea at bounding box center [293, 388] width 538 height 30
type textarea "hiiii"
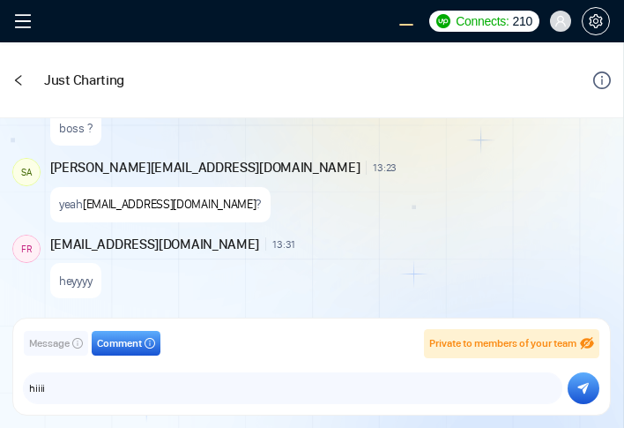
click at [589, 396] on button "submit" at bounding box center [584, 388] width 32 height 32
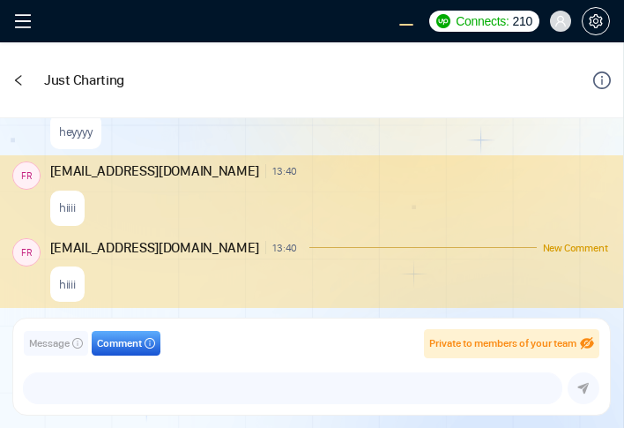
scroll to position [1858, 0]
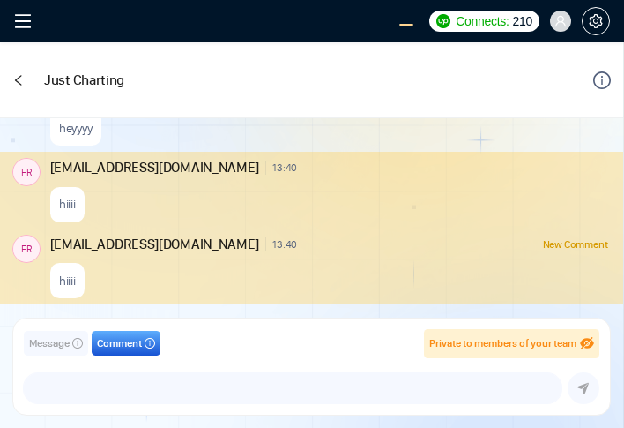
click at [276, 228] on div "FR frnamlas@proton.me 13:40 New Comment hiiii" at bounding box center [311, 266] width 623 height 77
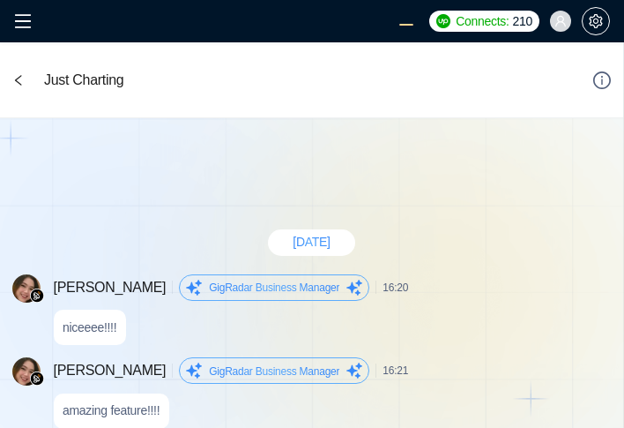
scroll to position [1699, 0]
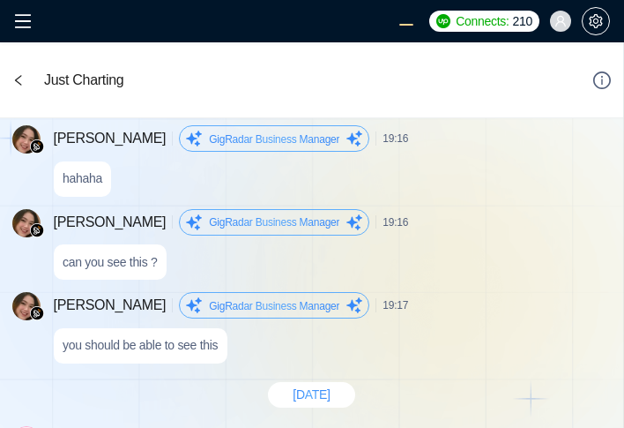
type textarea "hiiii"
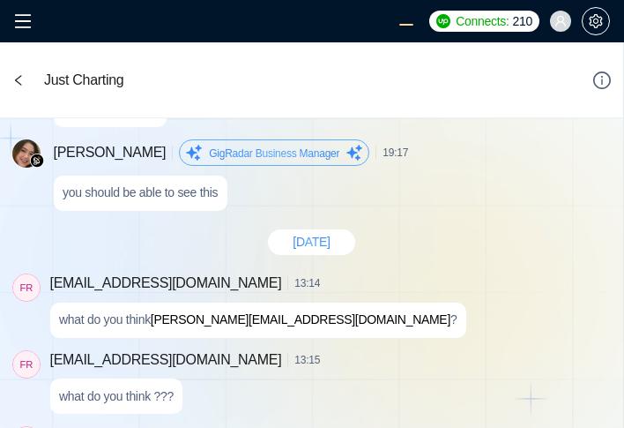
scroll to position [1851, 0]
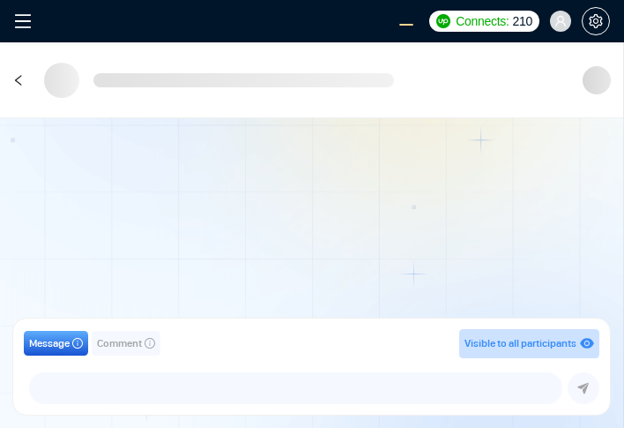
click at [298, 178] on div at bounding box center [311, 223] width 623 height 211
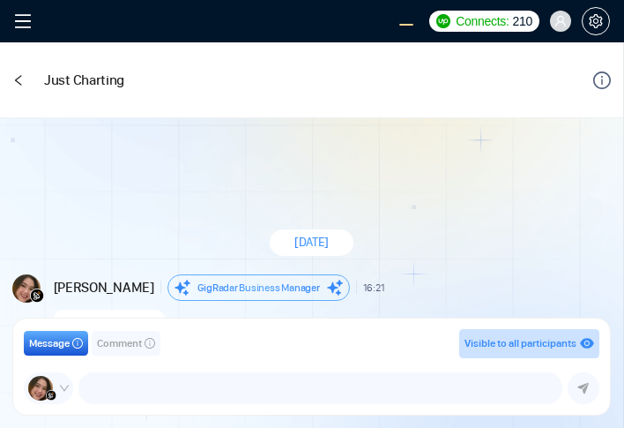
scroll to position [1692, 0]
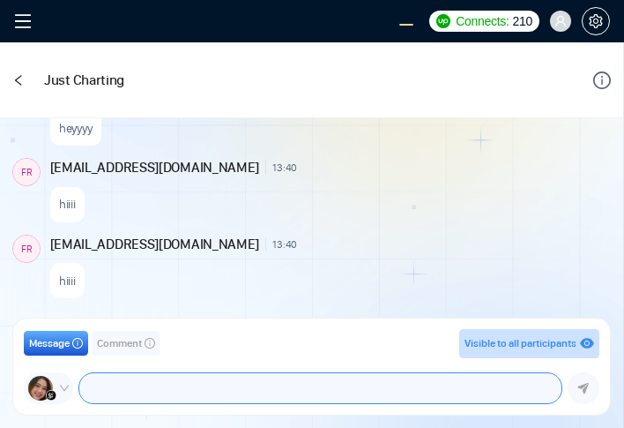
click at [202, 394] on textarea at bounding box center [320, 388] width 482 height 30
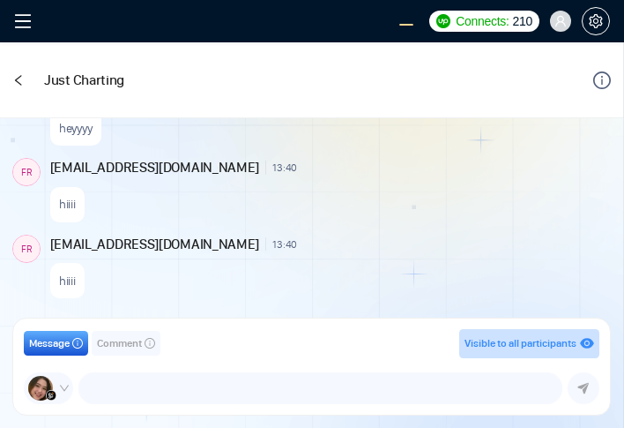
click at [138, 351] on span "Comment" at bounding box center [119, 343] width 45 height 17
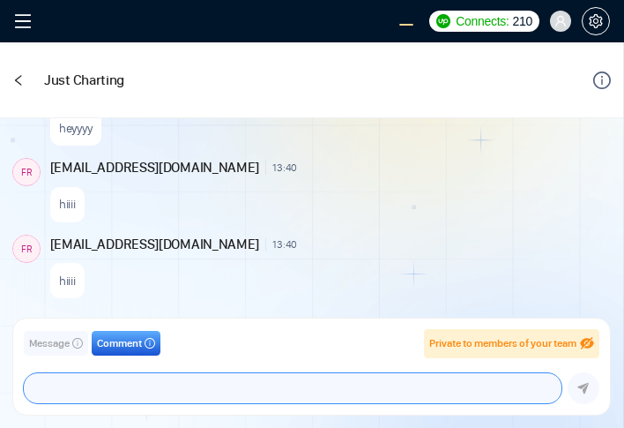
click at [142, 380] on textarea at bounding box center [293, 388] width 538 height 30
type textarea "helloooooooooo"
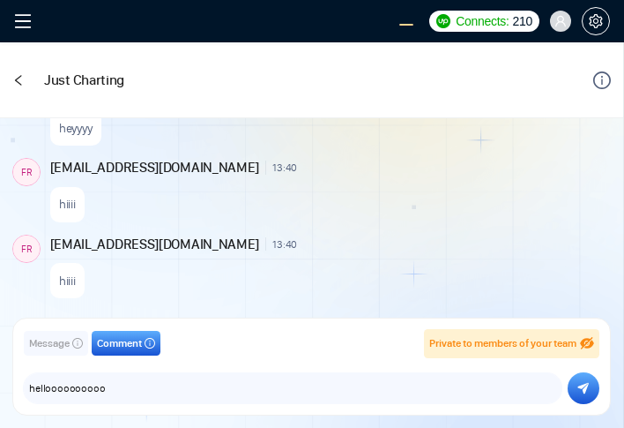
click at [579, 383] on icon "submit" at bounding box center [582, 388] width 11 height 12
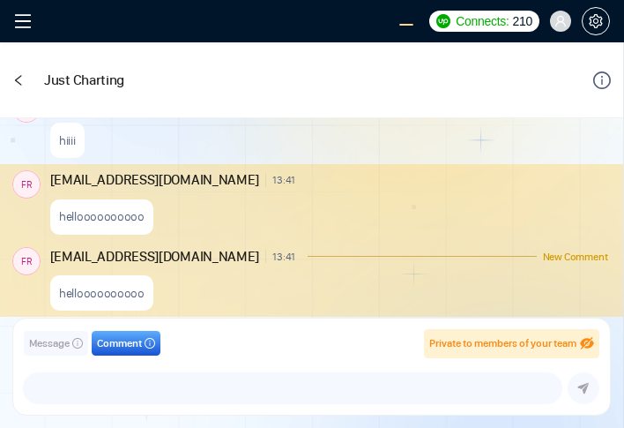
scroll to position [1844, 0]
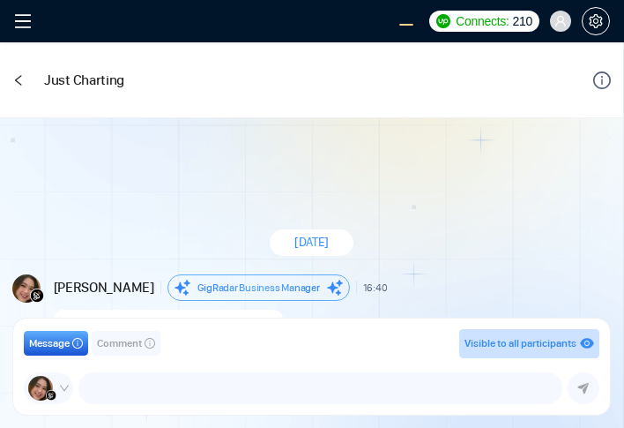
scroll to position [1685, 0]
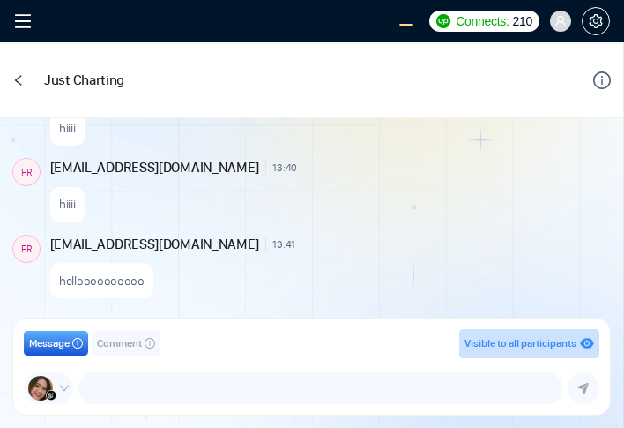
click at [340, 167] on div "New Comment" at bounding box center [458, 167] width 298 height 11
click at [383, 218] on div "hiiii" at bounding box center [329, 199] width 558 height 45
click at [357, 222] on div "Yesterday Andrian Marsella GigRadar Business Manager 16:40 New Message img_1_17…" at bounding box center [311, 223] width 623 height 211
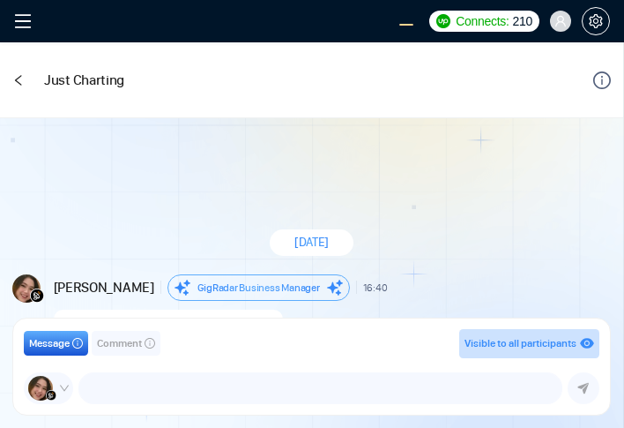
scroll to position [1685, 0]
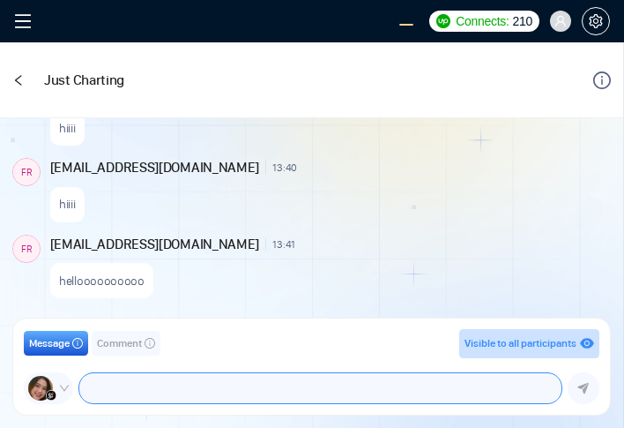
click at [257, 392] on textarea at bounding box center [320, 388] width 482 height 30
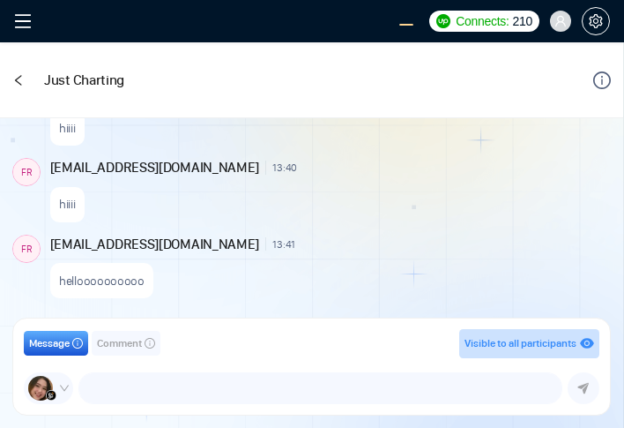
click at [123, 349] on span "Comment" at bounding box center [119, 343] width 45 height 17
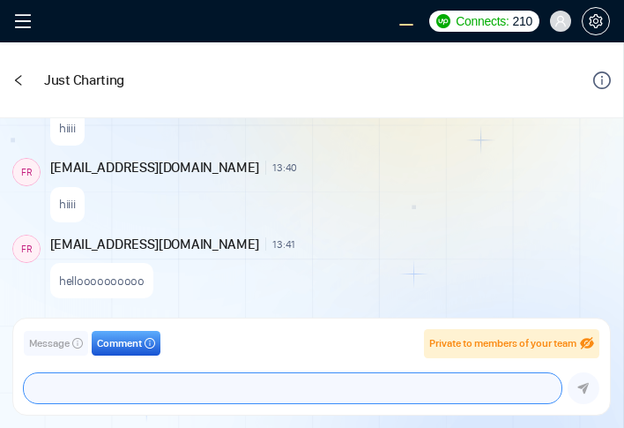
click at [150, 386] on textarea at bounding box center [293, 388] width 538 height 30
type textarea "hellooooo"
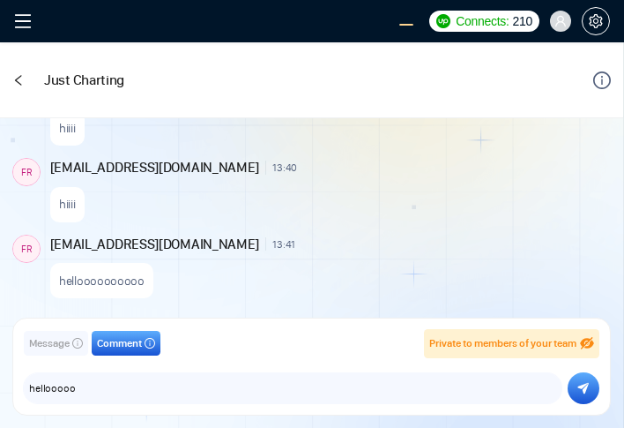
click at [573, 389] on button "submit" at bounding box center [584, 388] width 32 height 32
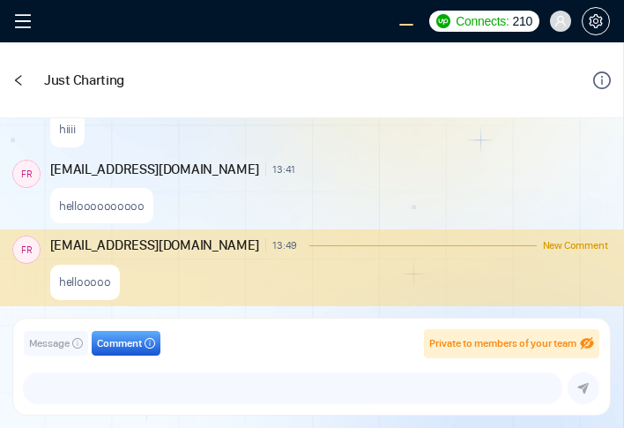
scroll to position [1760, 0]
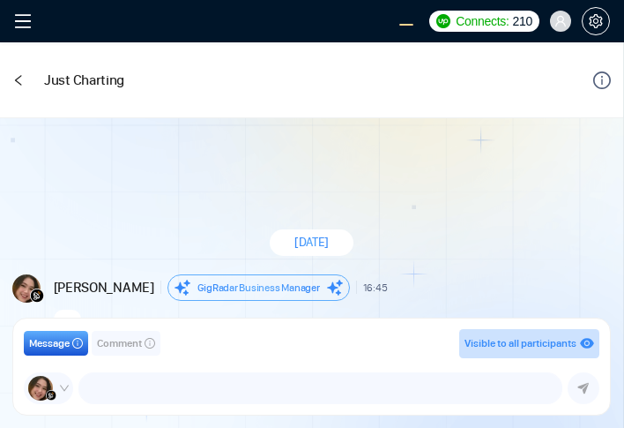
scroll to position [1868, 0]
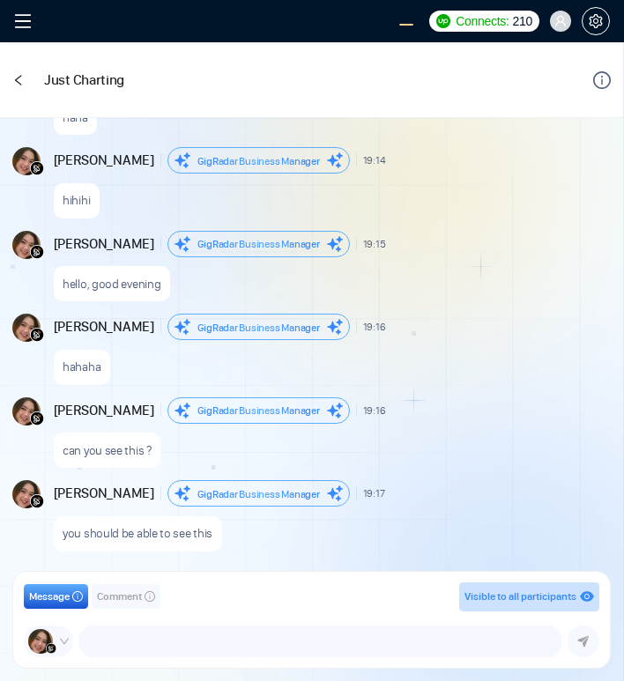
scroll to position [1436, 0]
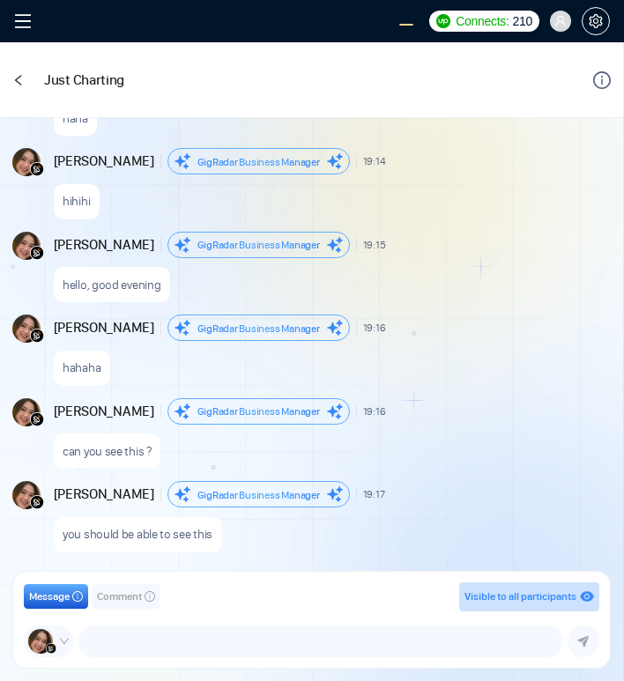
click at [130, 427] on span "Comment" at bounding box center [119, 597] width 45 height 17
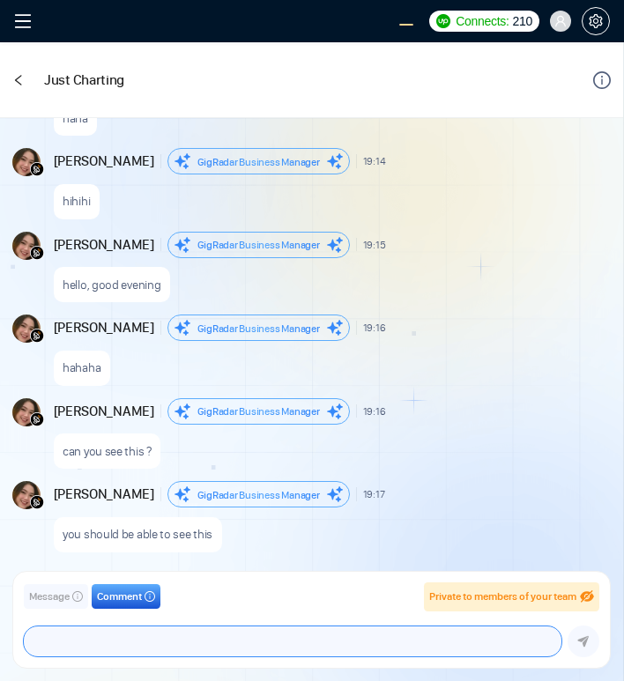
click at [158, 427] on textarea at bounding box center [293, 642] width 538 height 30
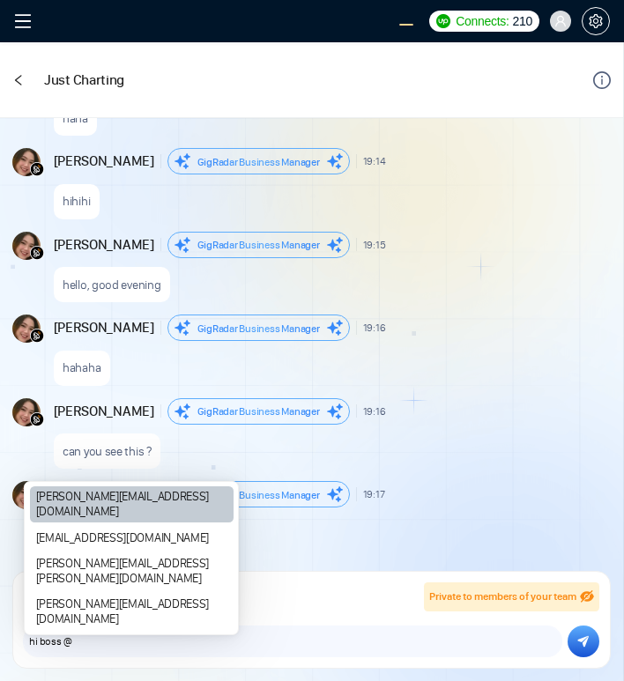
click at [138, 427] on div "[PERSON_NAME][EMAIL_ADDRESS][DOMAIN_NAME]" at bounding box center [132, 505] width 204 height 36
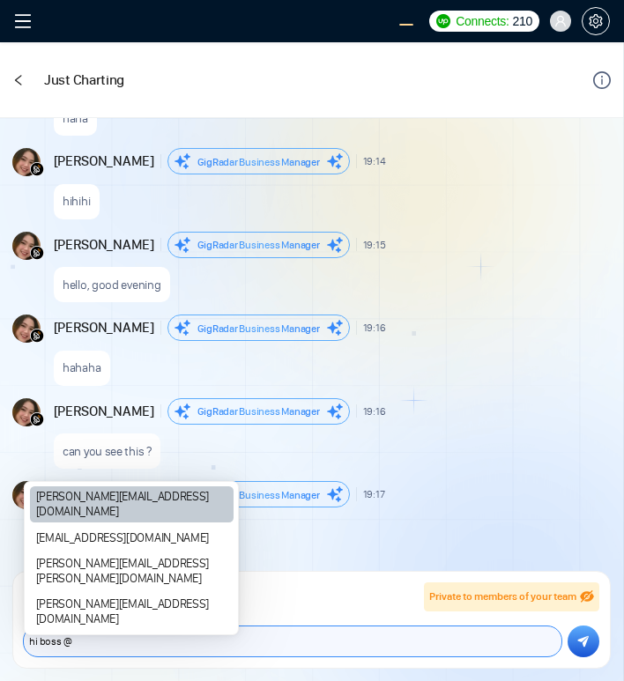
type textarea "hi boss @salman.fatih@gigradar.io"
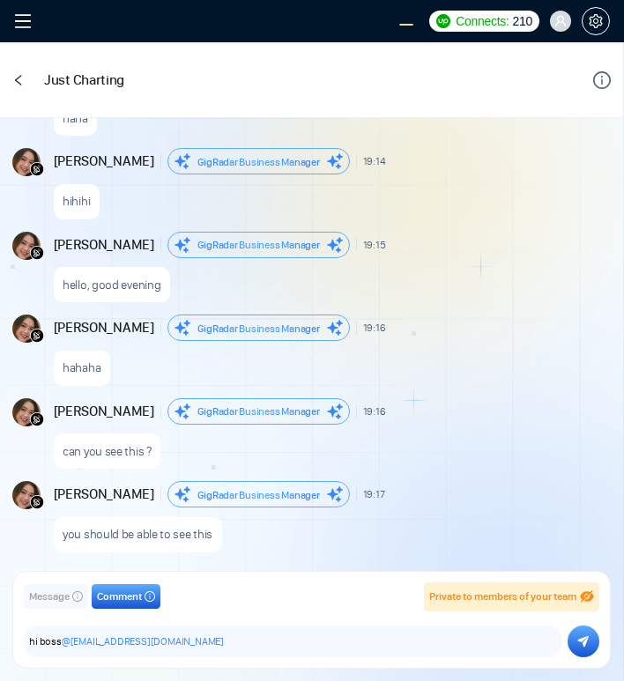
click at [581, 427] on icon "submit" at bounding box center [582, 642] width 11 height 12
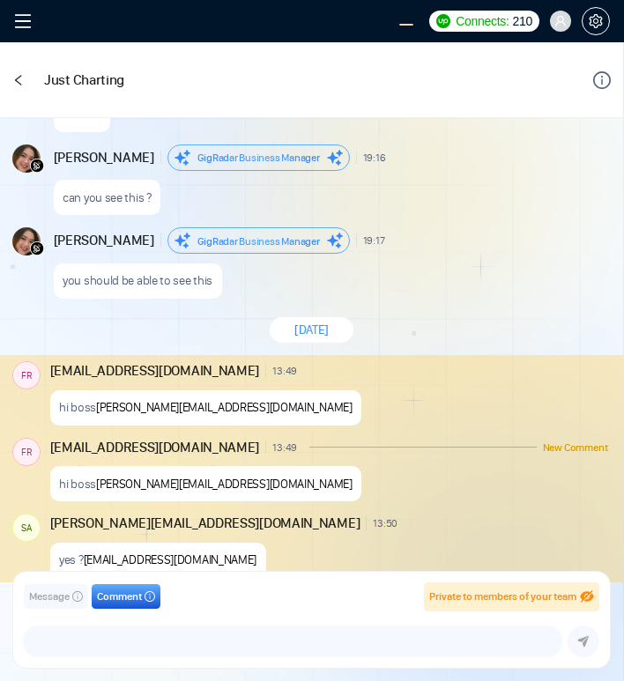
scroll to position [1715, 0]
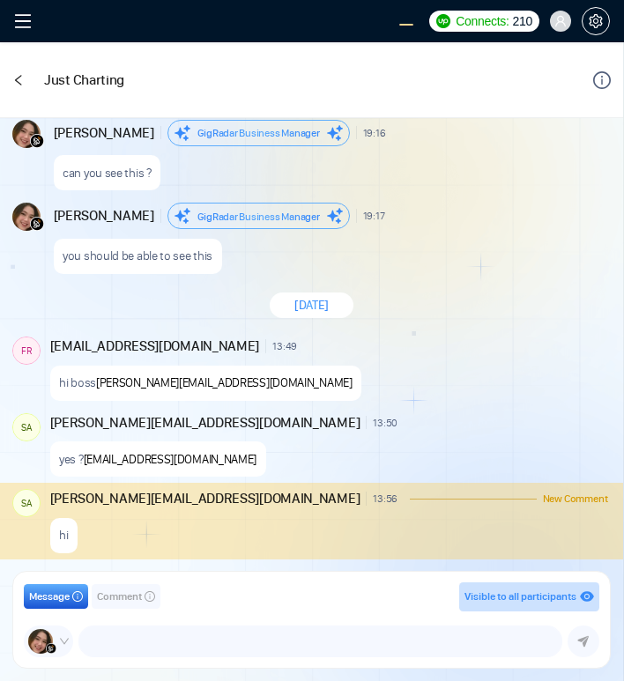
scroll to position [1549, 0]
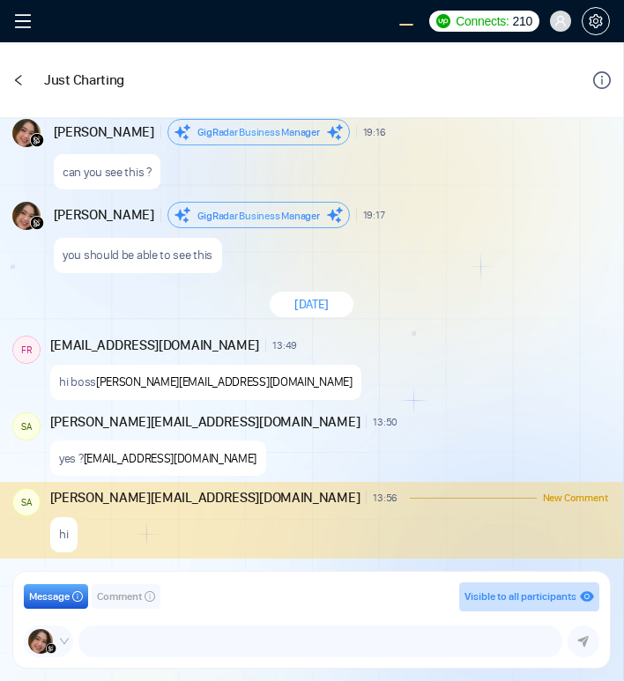
click at [112, 599] on span "Comment" at bounding box center [119, 597] width 45 height 17
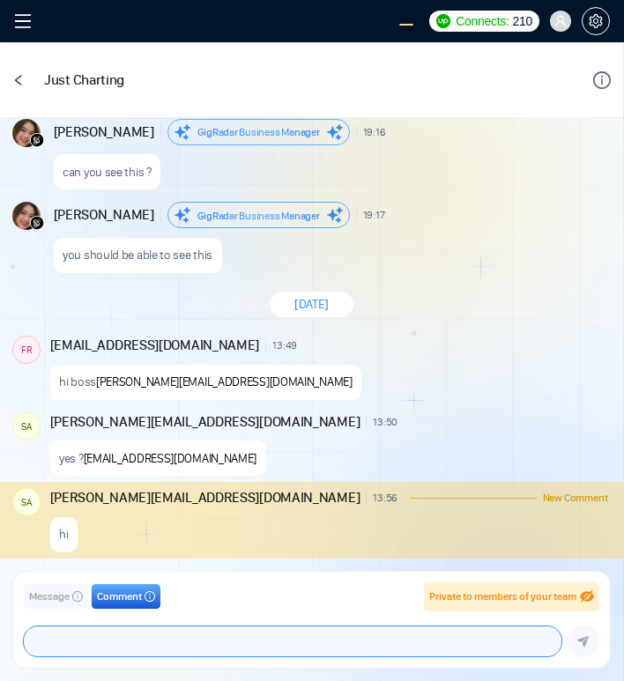
click at [138, 642] on textarea at bounding box center [293, 642] width 538 height 30
type textarea "helloo"
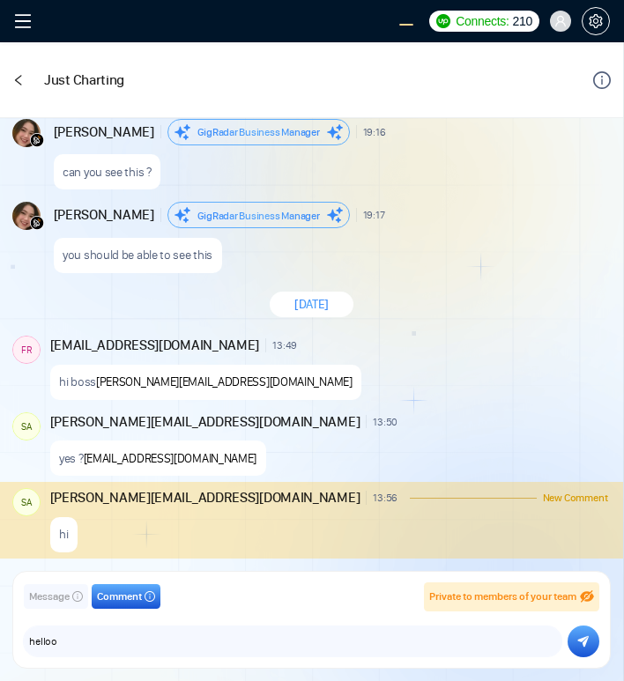
click at [580, 644] on icon "submit" at bounding box center [582, 642] width 11 height 12
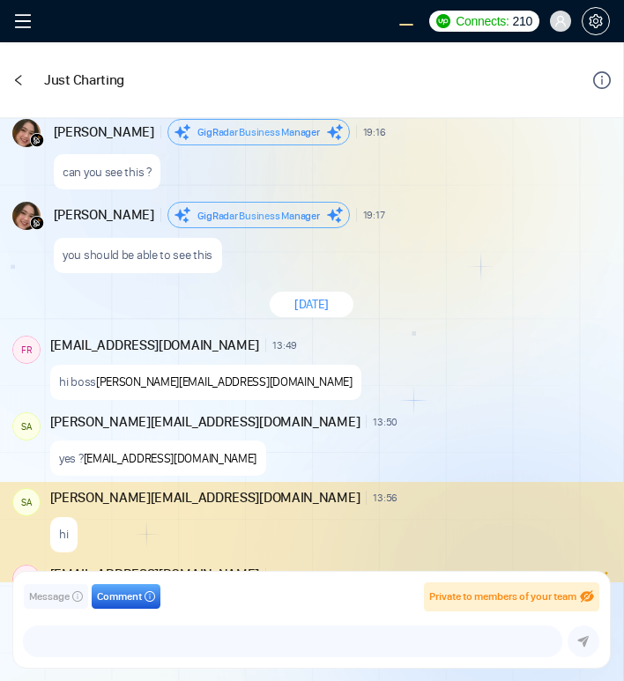
scroll to position [1626, 0]
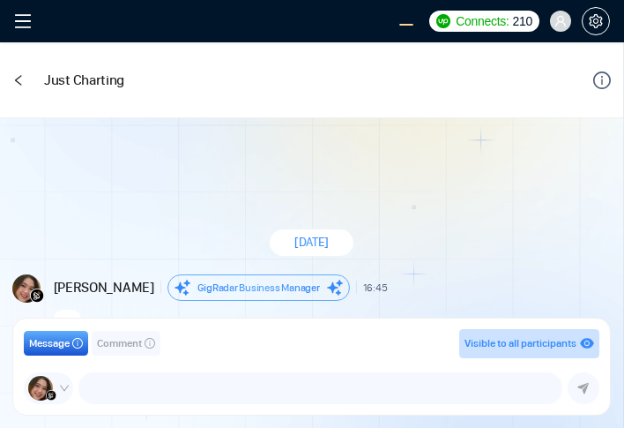
scroll to position [1868, 0]
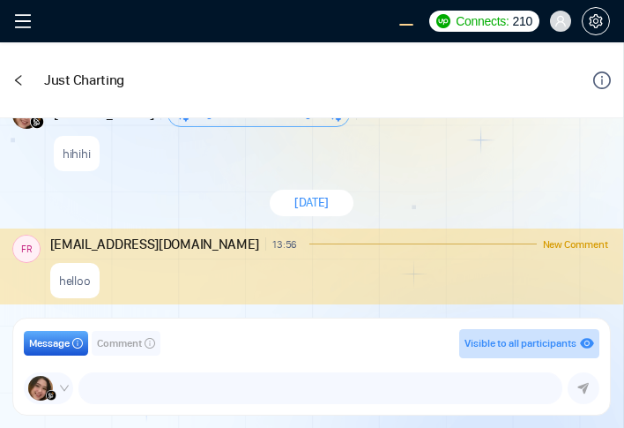
click at [227, 159] on div "hihihi" at bounding box center [331, 149] width 554 height 45
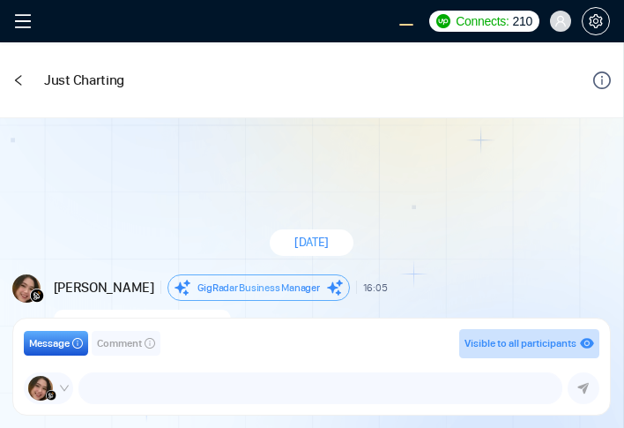
scroll to position [1690, 0]
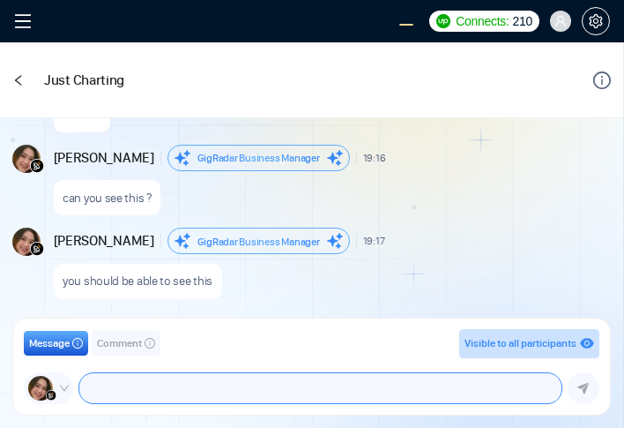
click at [197, 394] on textarea at bounding box center [320, 388] width 482 height 30
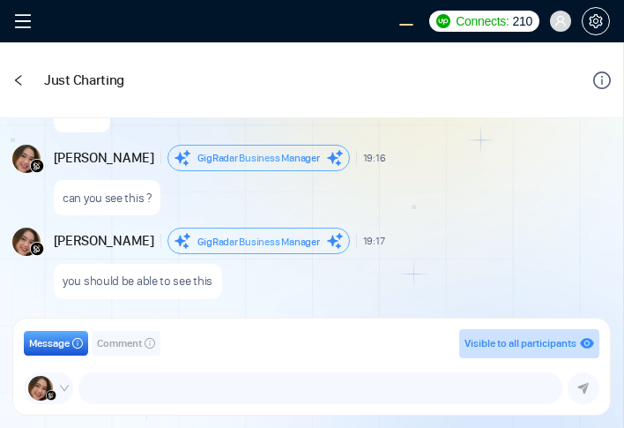
click at [123, 346] on span "Comment" at bounding box center [119, 343] width 45 height 17
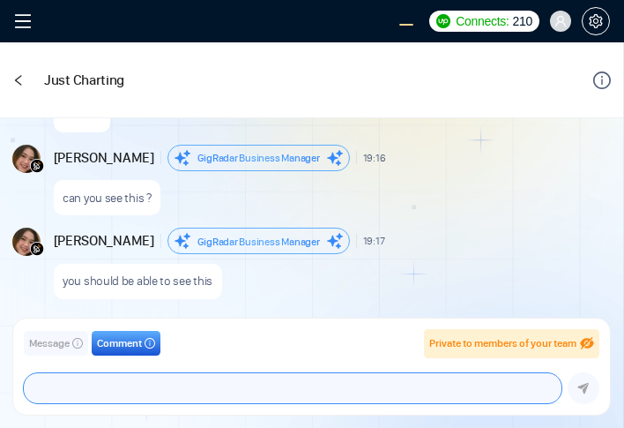
click at [144, 376] on textarea at bounding box center [293, 388] width 538 height 30
type textarea "hellooo"
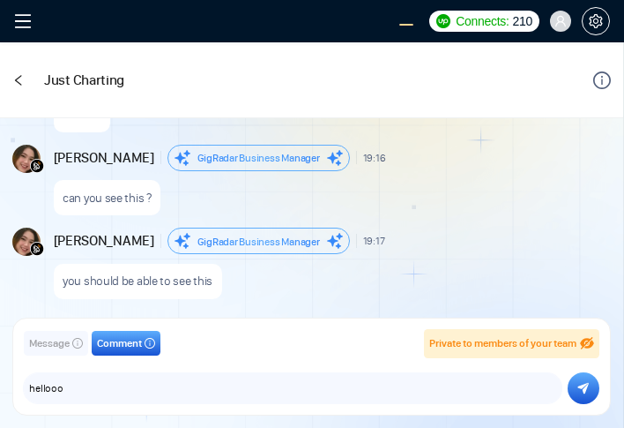
click at [578, 382] on icon "submit" at bounding box center [582, 388] width 11 height 12
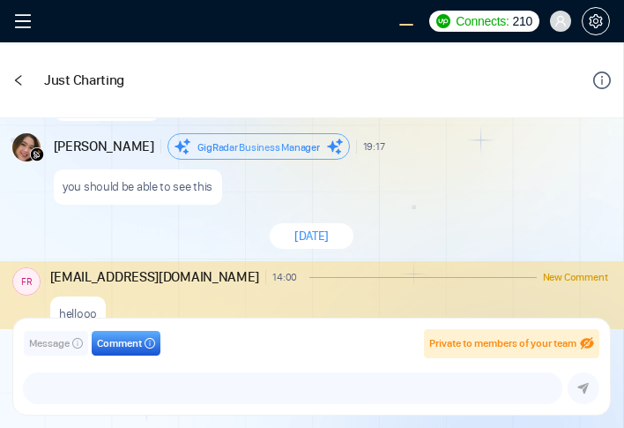
scroll to position [1817, 0]
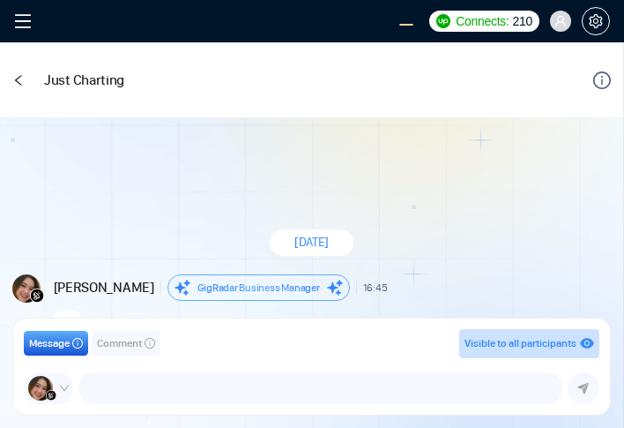
scroll to position [1868, 0]
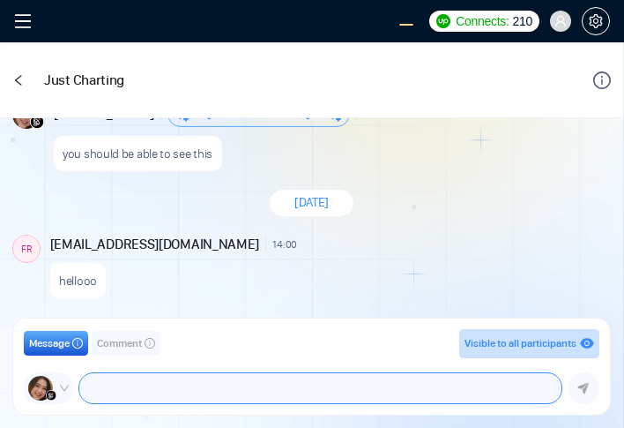
click at [167, 391] on textarea at bounding box center [320, 388] width 482 height 30
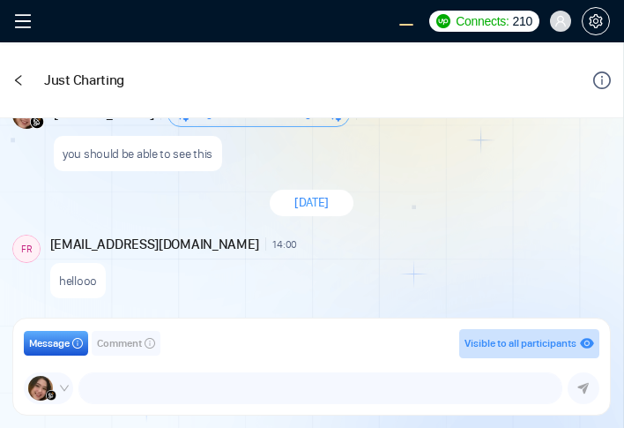
click at [128, 360] on div "Message Comment Visible to all participants GigRadar Business Manager [PERSON_N…" at bounding box center [312, 366] width 576 height 75
click at [122, 347] on span "Comment" at bounding box center [119, 343] width 45 height 17
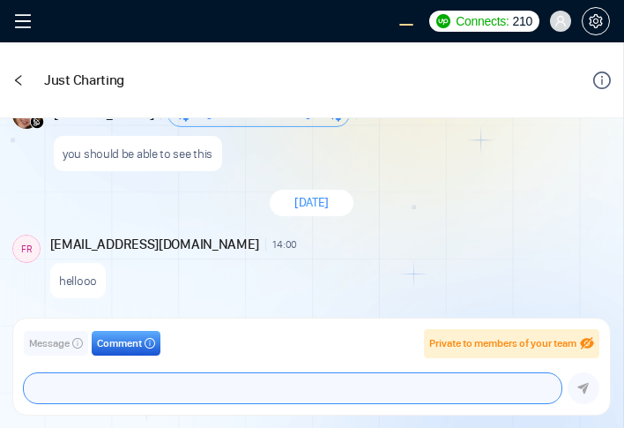
click at [145, 378] on textarea at bounding box center [293, 388] width 538 height 30
type textarea "helloooo"
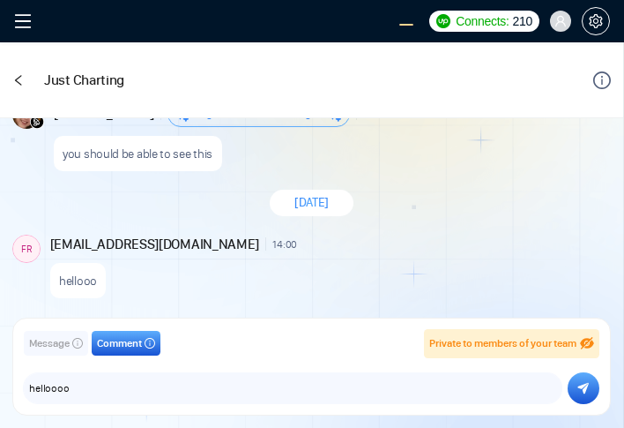
click at [592, 384] on button "submit" at bounding box center [584, 388] width 32 height 32
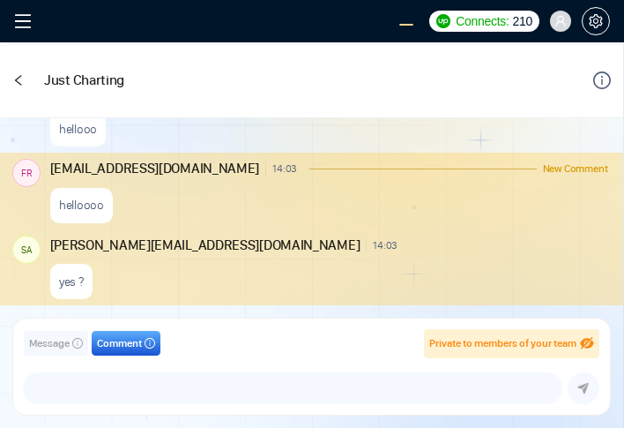
scroll to position [1886, 0]
